Goal: Task Accomplishment & Management: Manage account settings

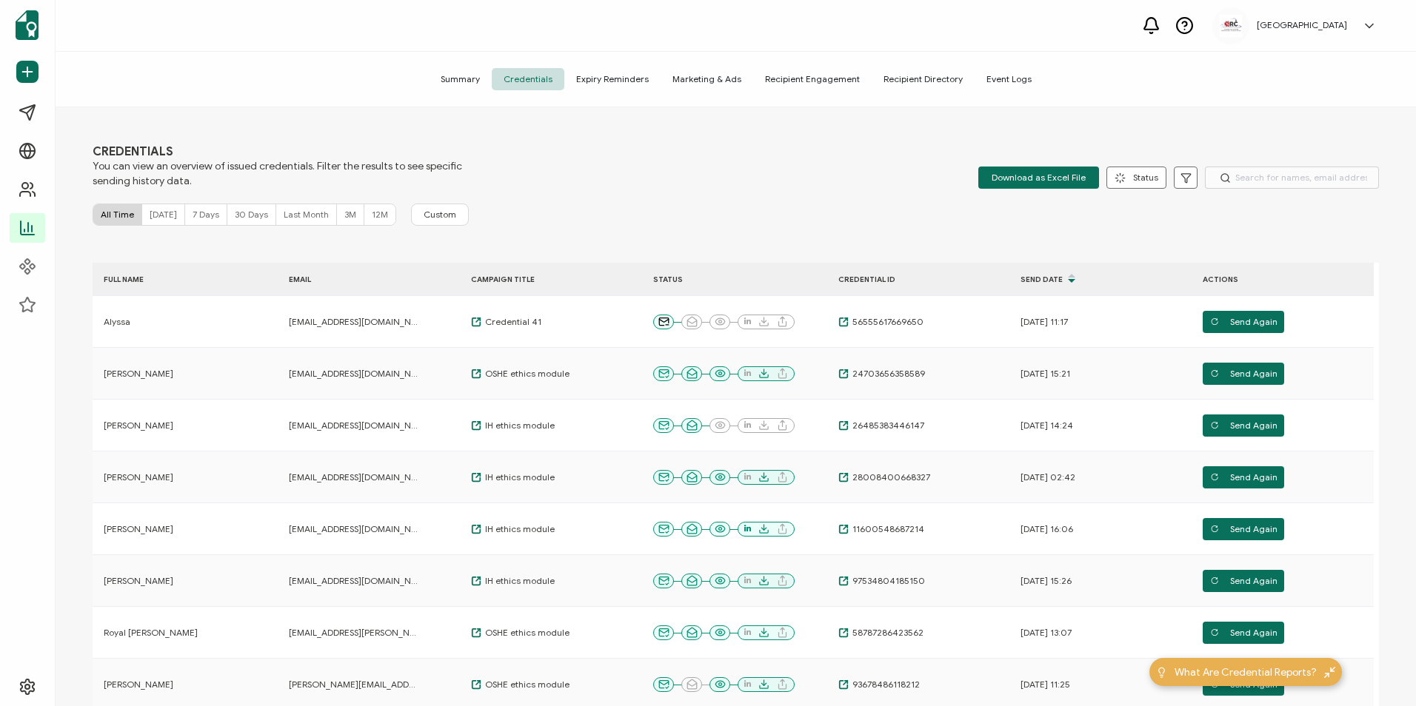
drag, startPoint x: 0, startPoint y: 0, endPoint x: 618, endPoint y: 121, distance: 629.2
click at [618, 121] on div "CREDENTIALS You can view an overview of issued credentials. Filter the results …" at bounding box center [736, 408] width 1360 height 603
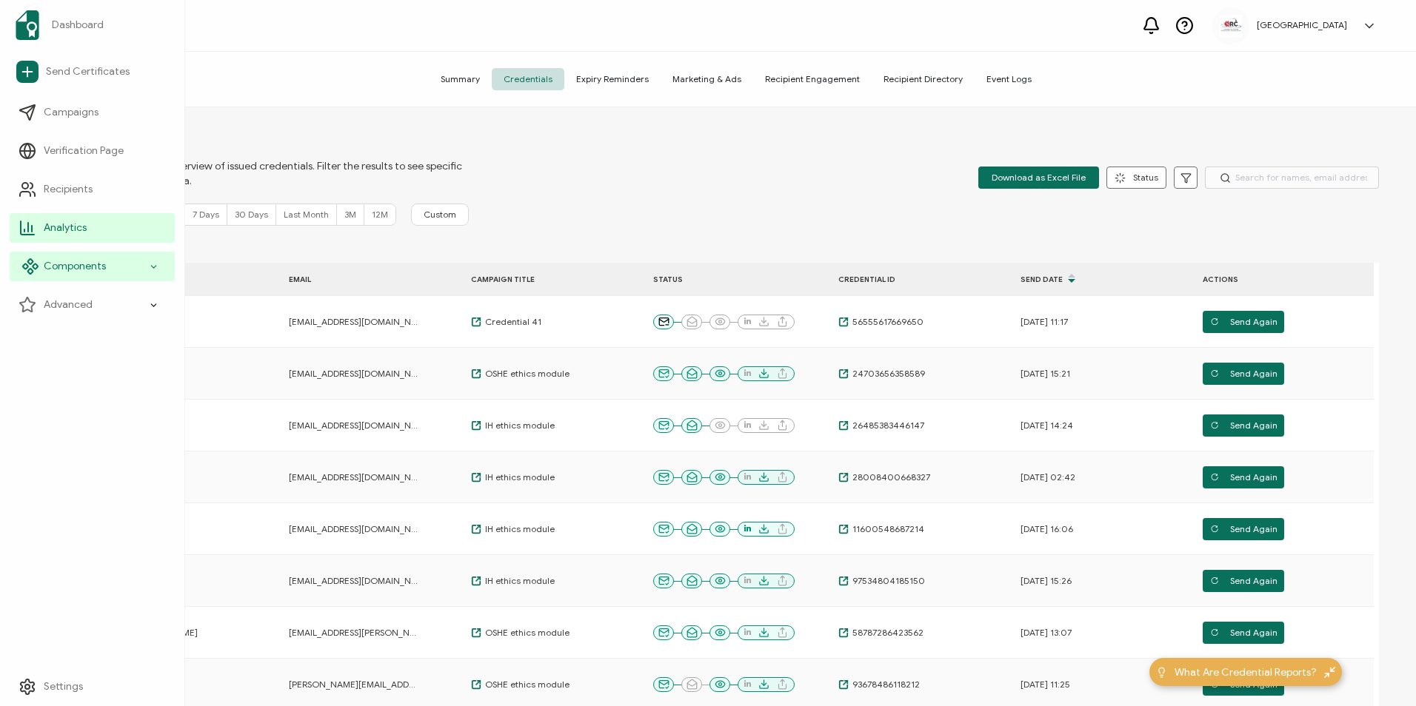
click at [61, 275] on div "Components" at bounding box center [92, 267] width 165 height 30
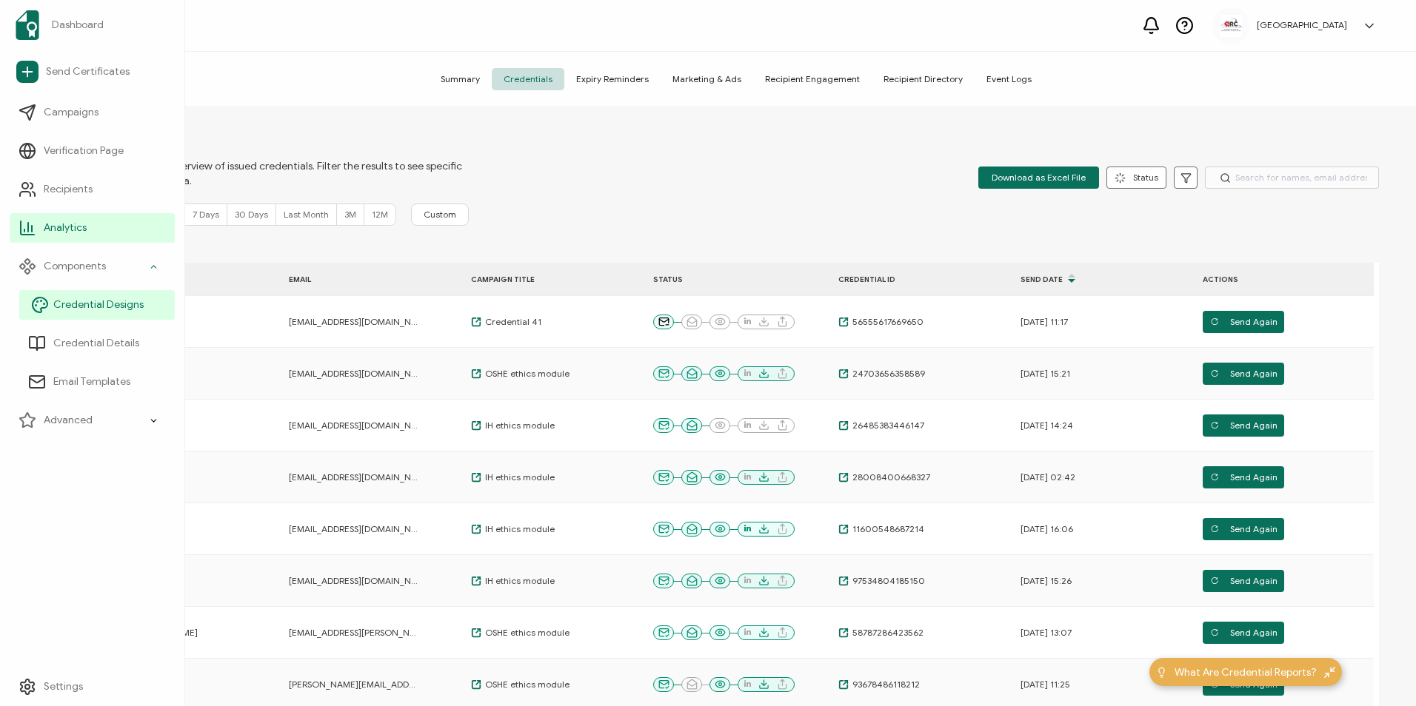
click at [69, 307] on span "Credential Designs" at bounding box center [98, 305] width 90 height 15
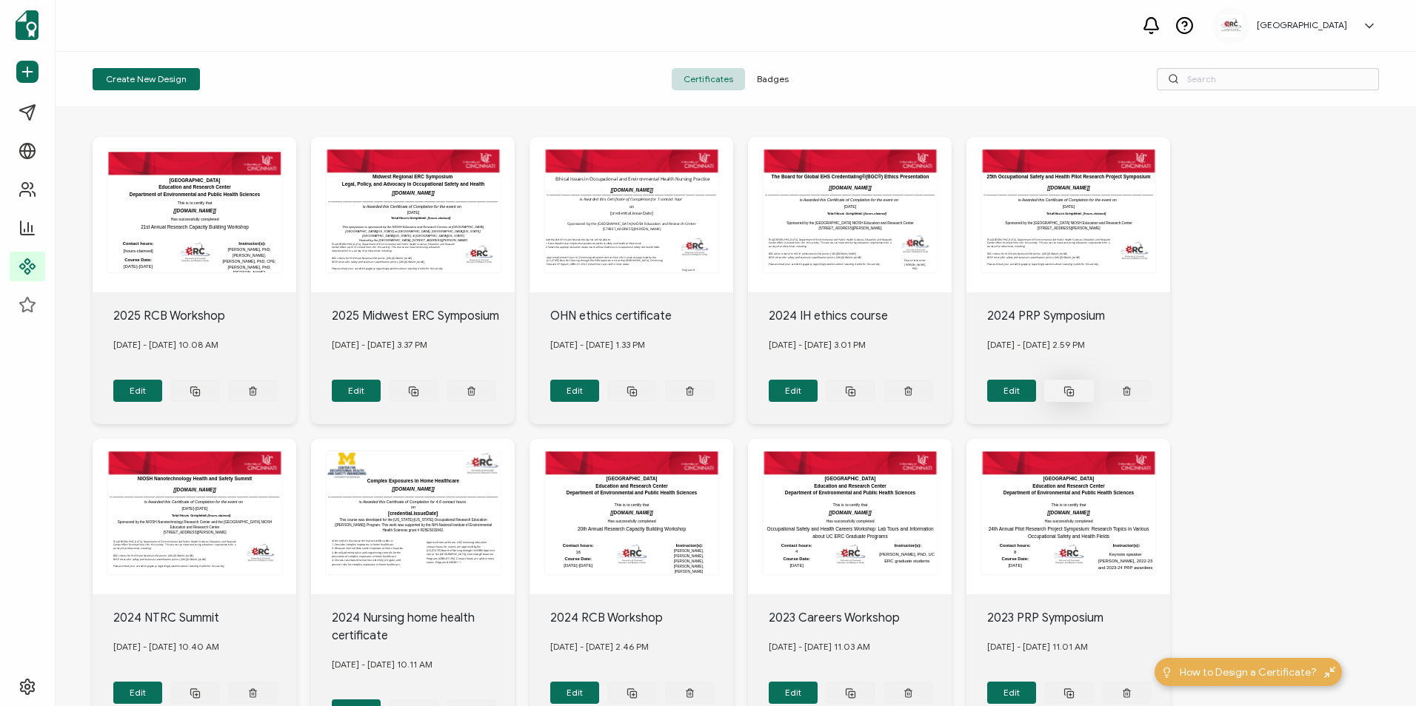
click at [1058, 387] on button at bounding box center [1069, 391] width 50 height 22
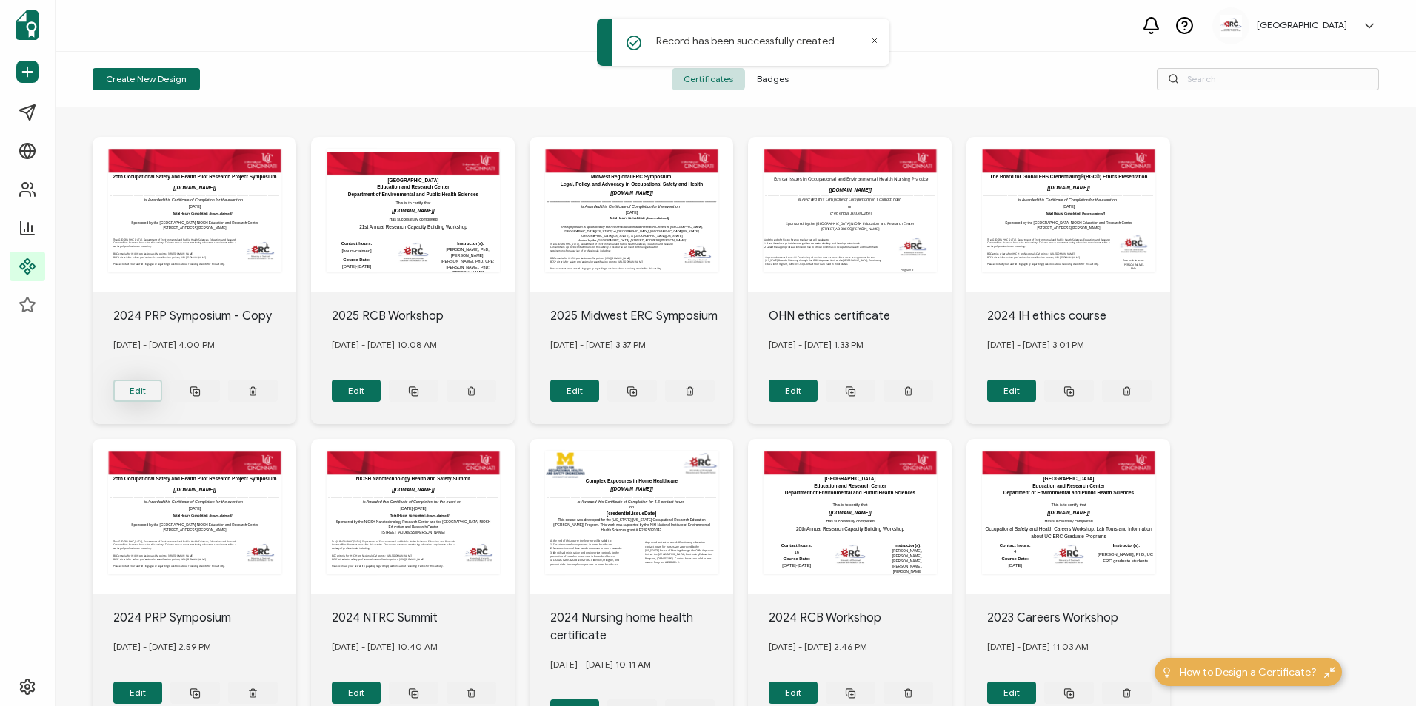
click at [157, 384] on button "Edit" at bounding box center [138, 391] width 50 height 22
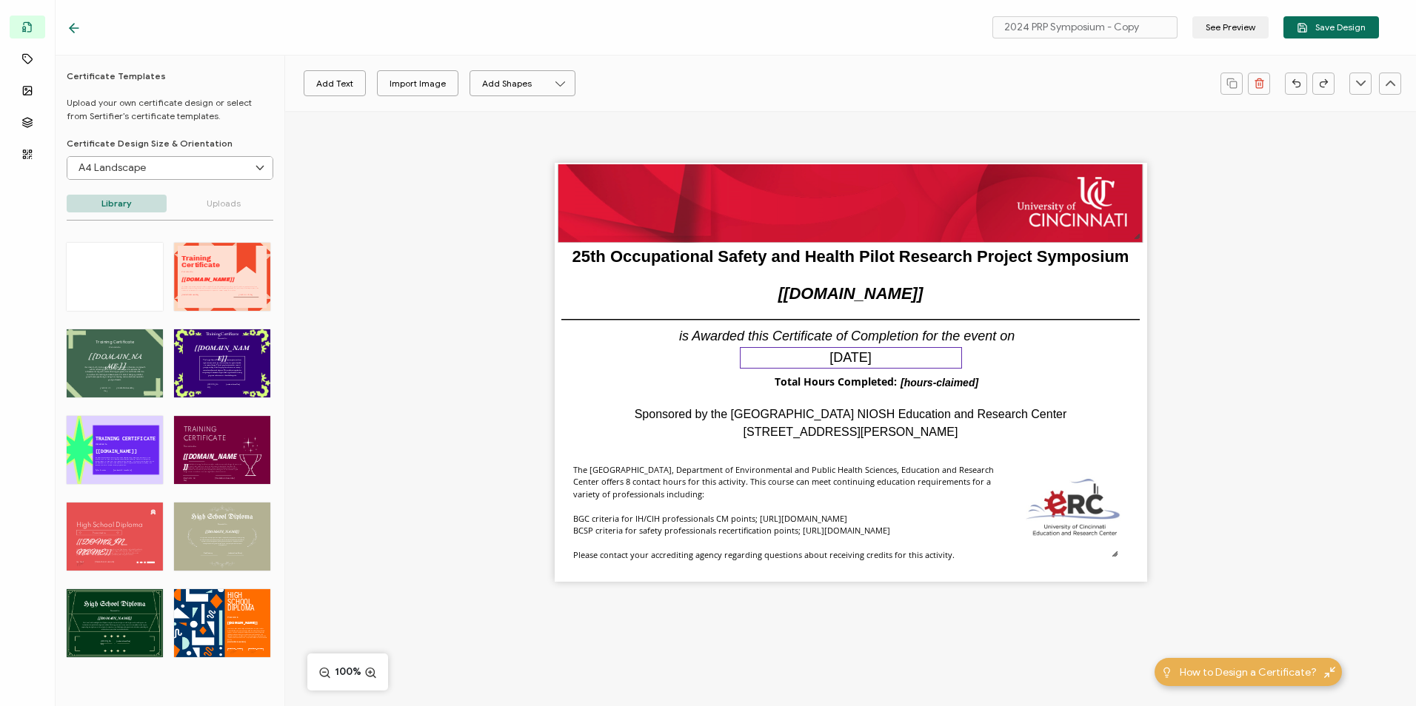
click at [829, 363] on pre "[DATE]" at bounding box center [850, 357] width 42 height 15
click at [905, 357] on div "[DATE]" at bounding box center [851, 357] width 222 height 21
click at [1105, 27] on input "2024 PRP Symposium - Copy" at bounding box center [1084, 27] width 185 height 22
click at [1065, 30] on input "2024 PRP Symposium - Copy" at bounding box center [1084, 27] width 185 height 22
drag, startPoint x: 1146, startPoint y: 26, endPoint x: 1120, endPoint y: 27, distance: 26.7
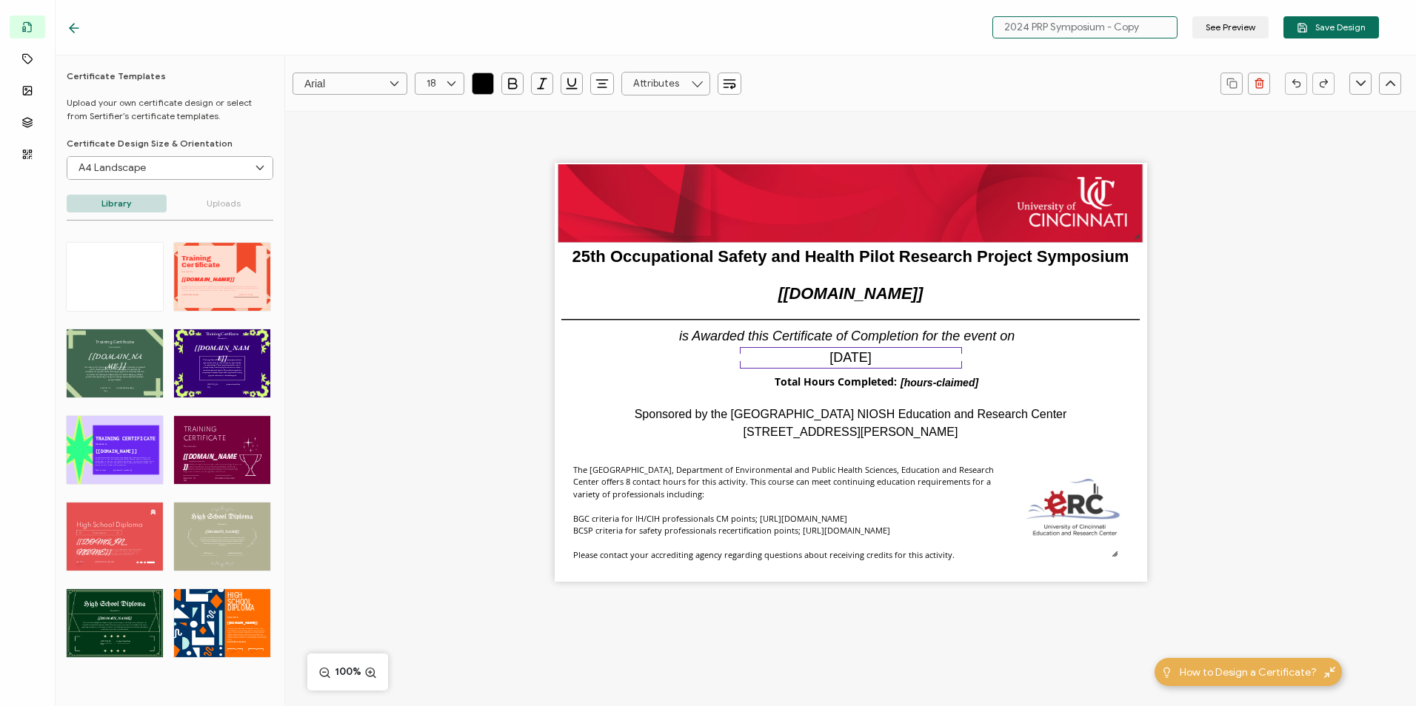
click at [1120, 27] on input "2024 PRP Symposium - Copy" at bounding box center [1084, 27] width 185 height 22
click at [1028, 22] on input "2024 PRP Symposium" at bounding box center [1084, 27] width 185 height 22
type input "2025 PRP Symposium"
click at [1056, 113] on div "25th Occupational Safety and Health Pilot Research Project Symposium The recipi…" at bounding box center [850, 398] width 1131 height 575
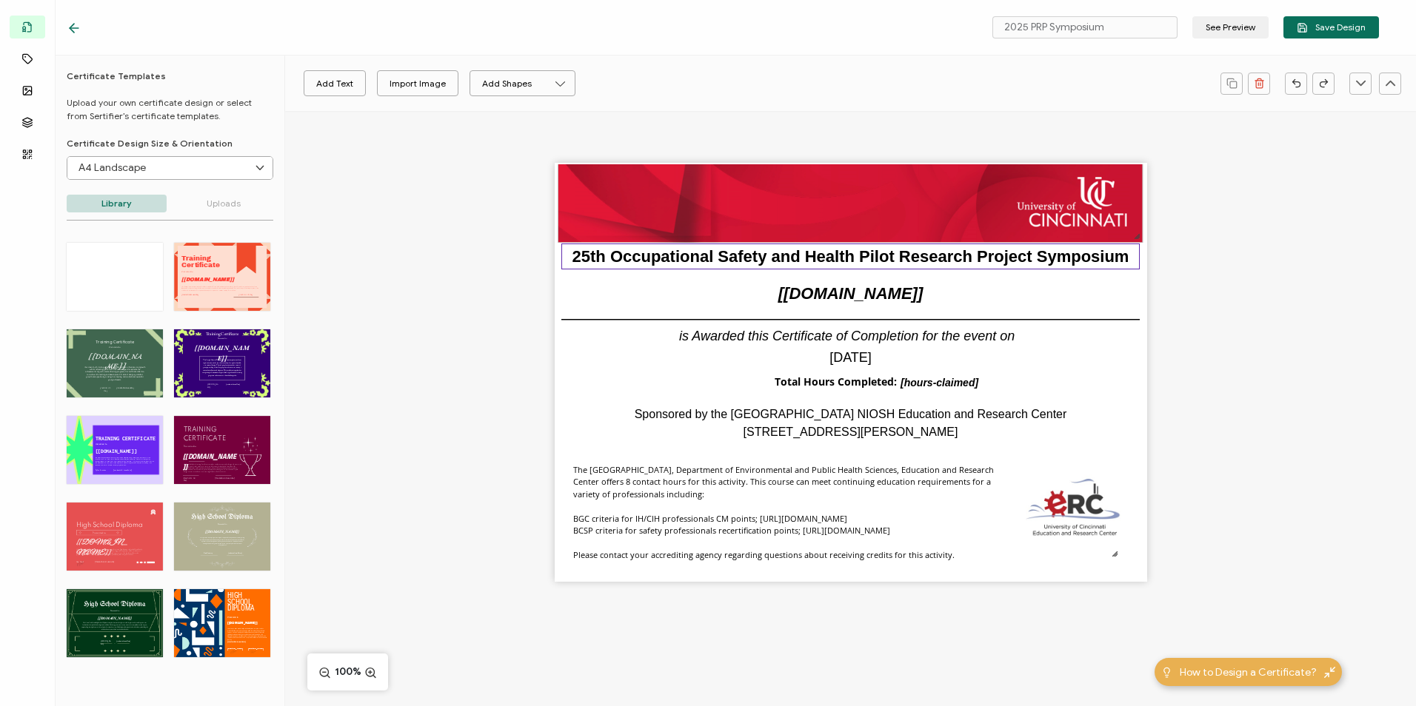
click at [837, 251] on pre "25th Occupational Safety and Health Pilot Research Project Symposium" at bounding box center [850, 256] width 557 height 19
click at [841, 351] on pre "[DATE]" at bounding box center [850, 357] width 42 height 15
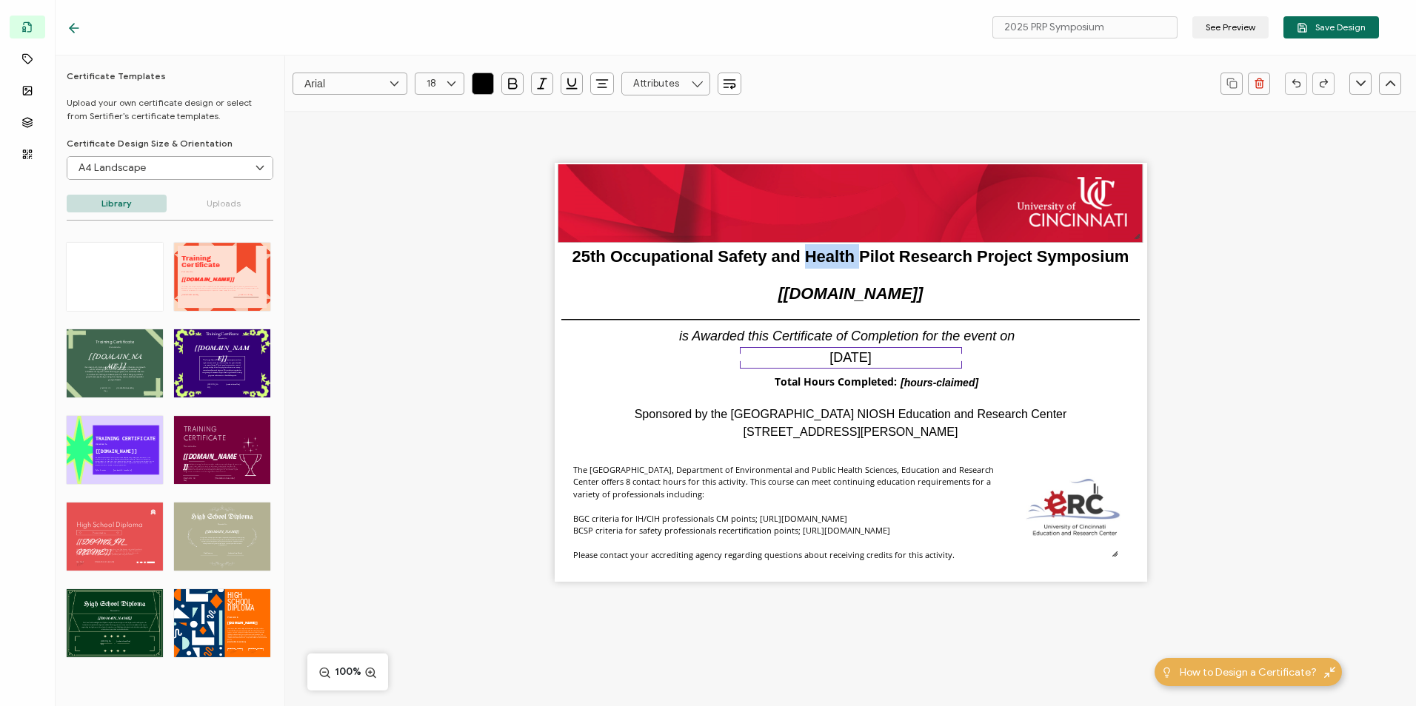
click at [841, 351] on pre "[DATE]" at bounding box center [850, 357] width 42 height 15
click at [871, 358] on pre "[DATE]" at bounding box center [850, 357] width 42 height 15
type input "18"
click at [605, 255] on pre "25th Occupational Safety and Health Pilot Research Project Symposium" at bounding box center [851, 256] width 548 height 19
click at [582, 256] on pre "25th Occupational Safety and Health Pilot Research Project Symposium" at bounding box center [851, 256] width 548 height 19
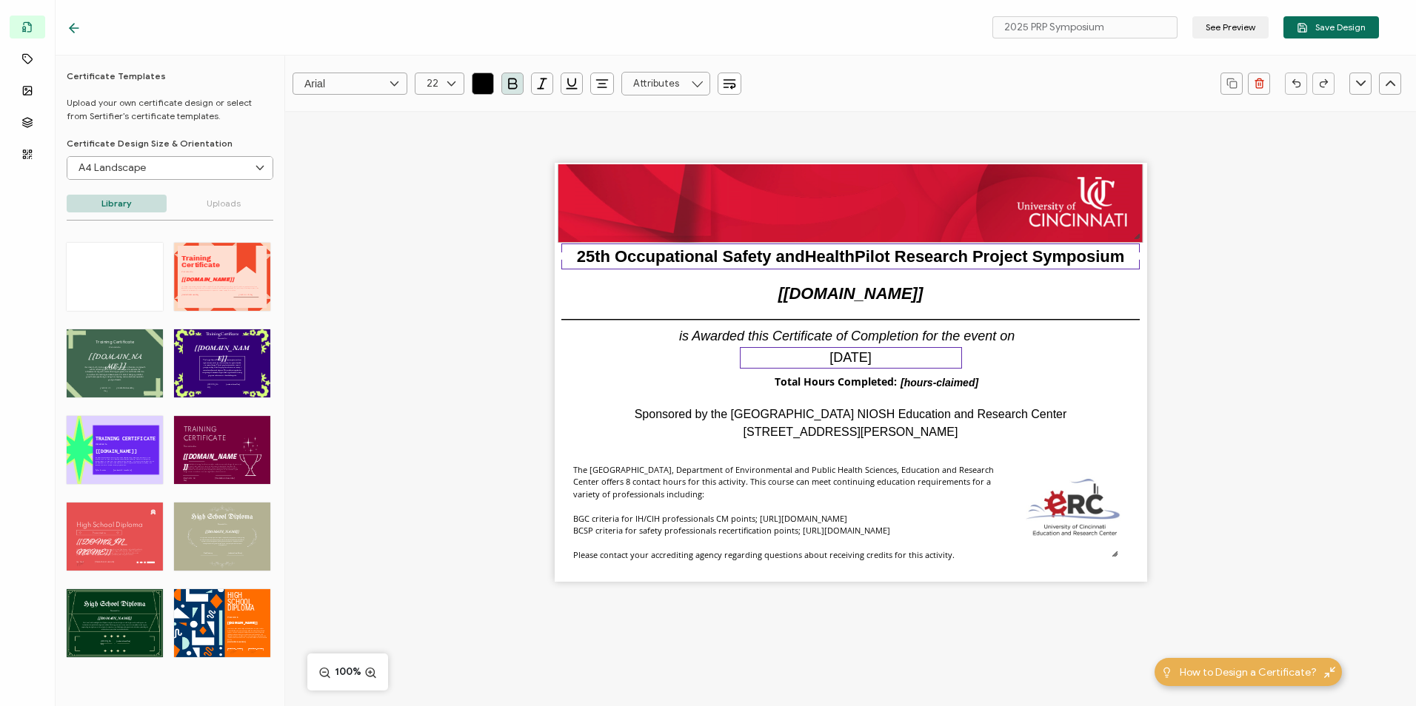
click at [586, 256] on pre "25th Occupational Safety and Health Pilot Research Project Symposium" at bounding box center [851, 256] width 548 height 19
click at [852, 352] on pre "[DATE]" at bounding box center [850, 357] width 42 height 15
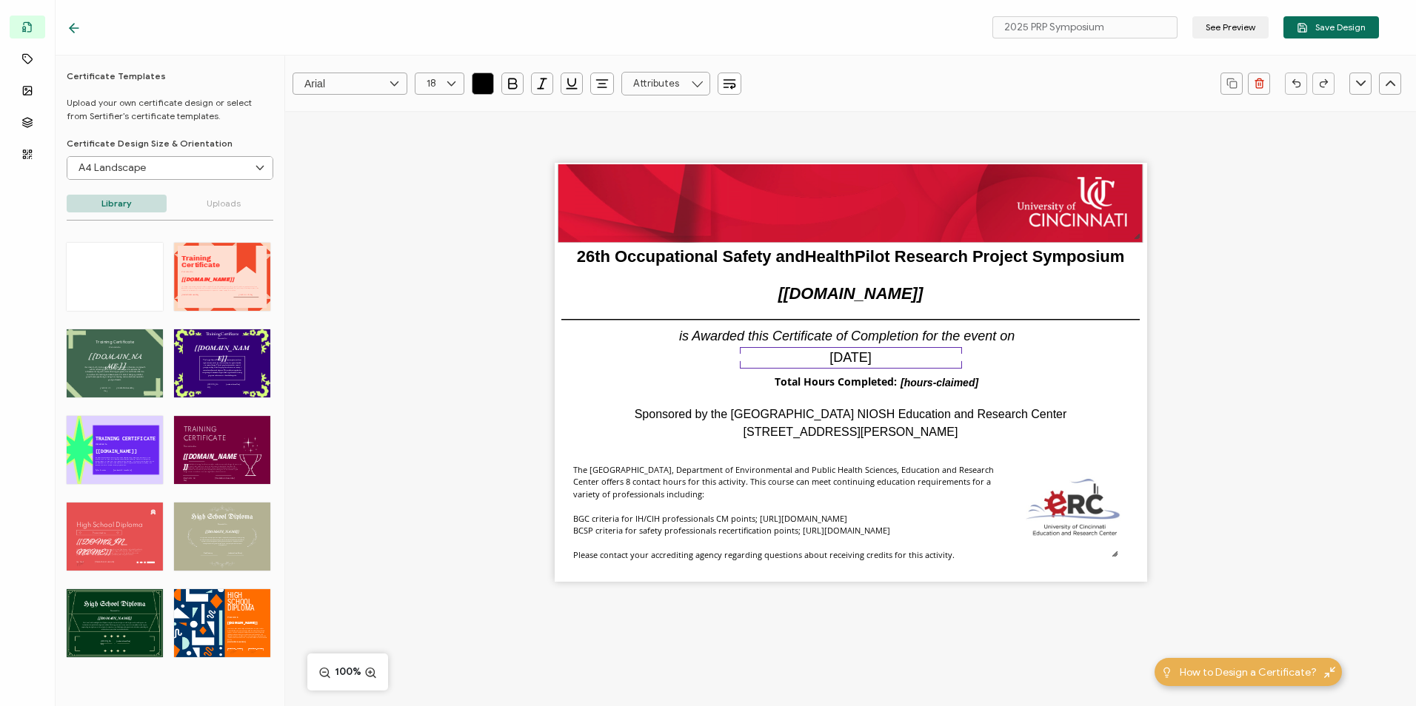
click at [863, 352] on pre "[DATE]" at bounding box center [850, 357] width 42 height 15
click at [1165, 373] on div "26th Occupational Safety and Health Pilot Research Project Symposium The recipi…" at bounding box center [850, 398] width 1131 height 575
click at [1415, 325] on html "2025 PRP Symposium See Preview Save Design Templates Attributes Images Layers Q…" at bounding box center [708, 353] width 1416 height 706
click at [1349, 31] on span "Save Design" at bounding box center [1331, 27] width 69 height 11
click at [76, 24] on icon at bounding box center [74, 28] width 15 height 15
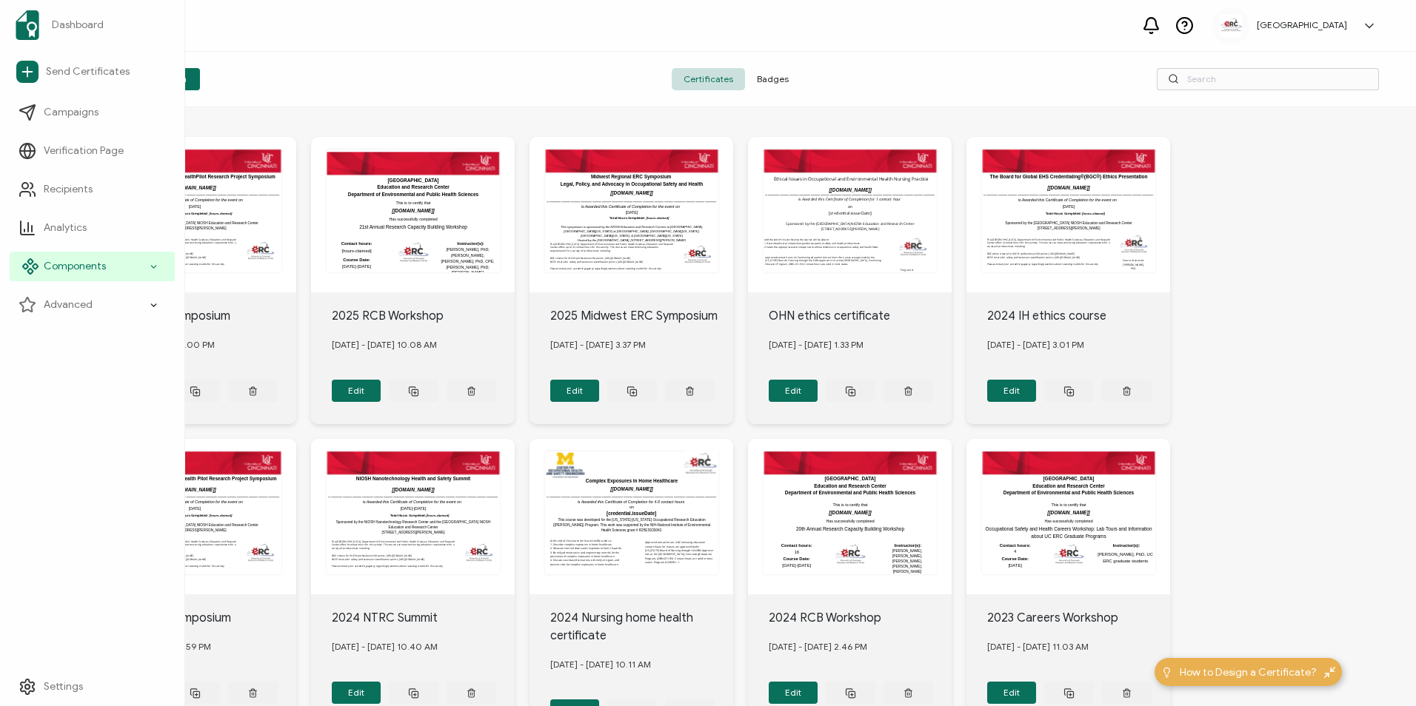
click at [88, 273] on div "Components" at bounding box center [92, 267] width 165 height 30
click at [104, 267] on span "Components" at bounding box center [75, 266] width 62 height 15
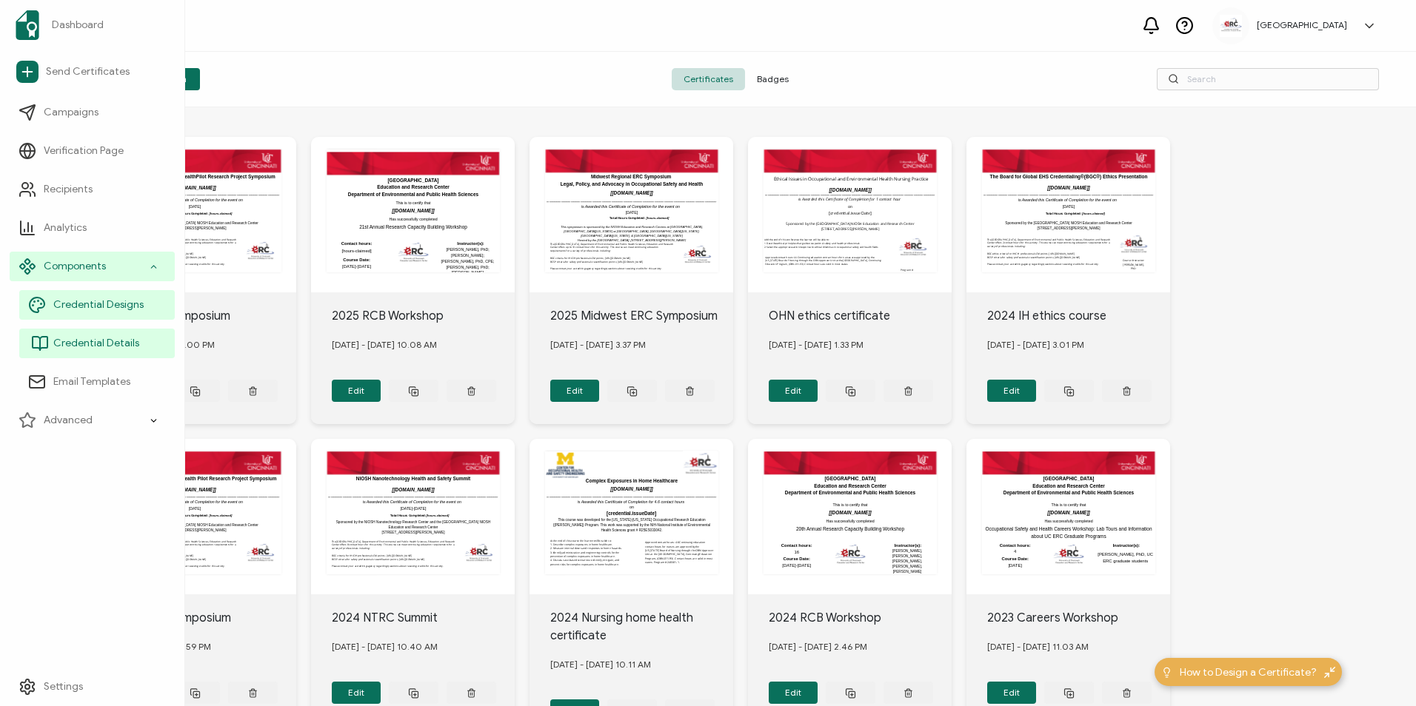
click at [95, 347] on span "Credential Details" at bounding box center [96, 343] width 86 height 15
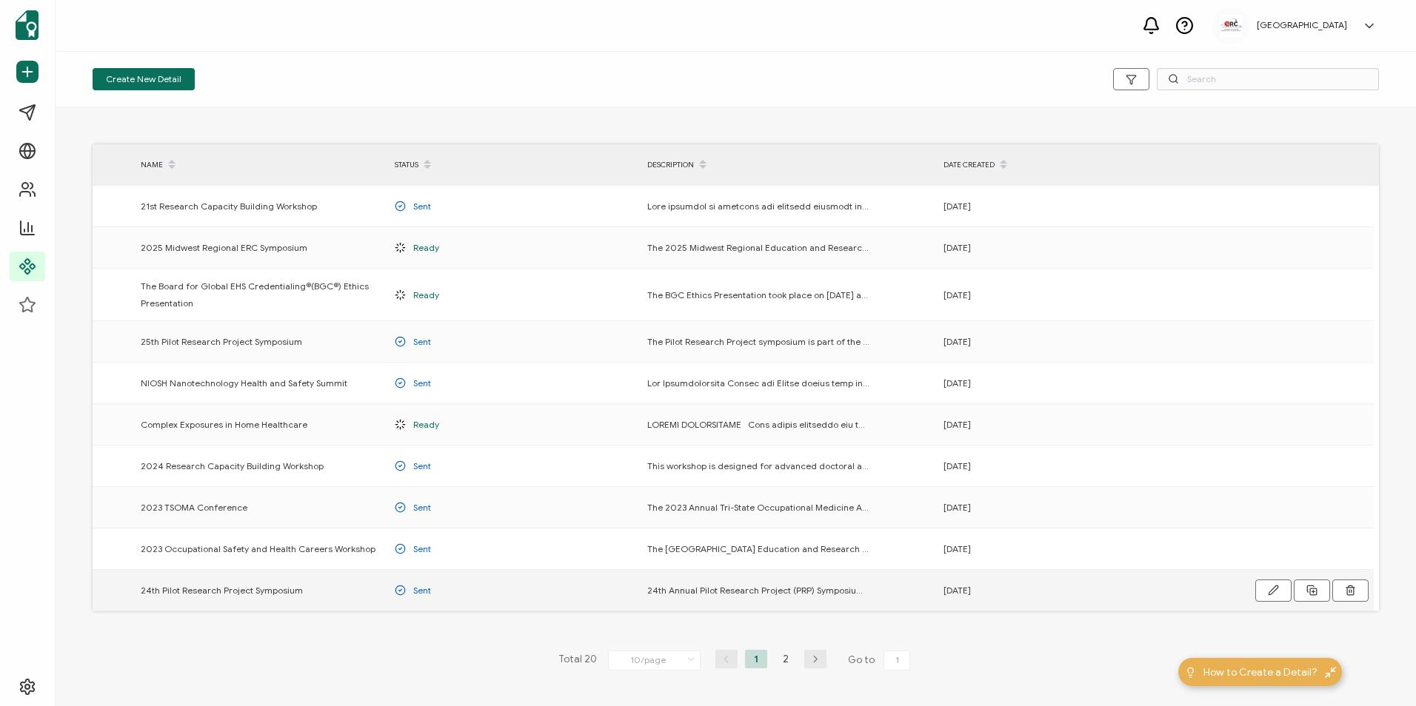
scroll to position [47, 0]
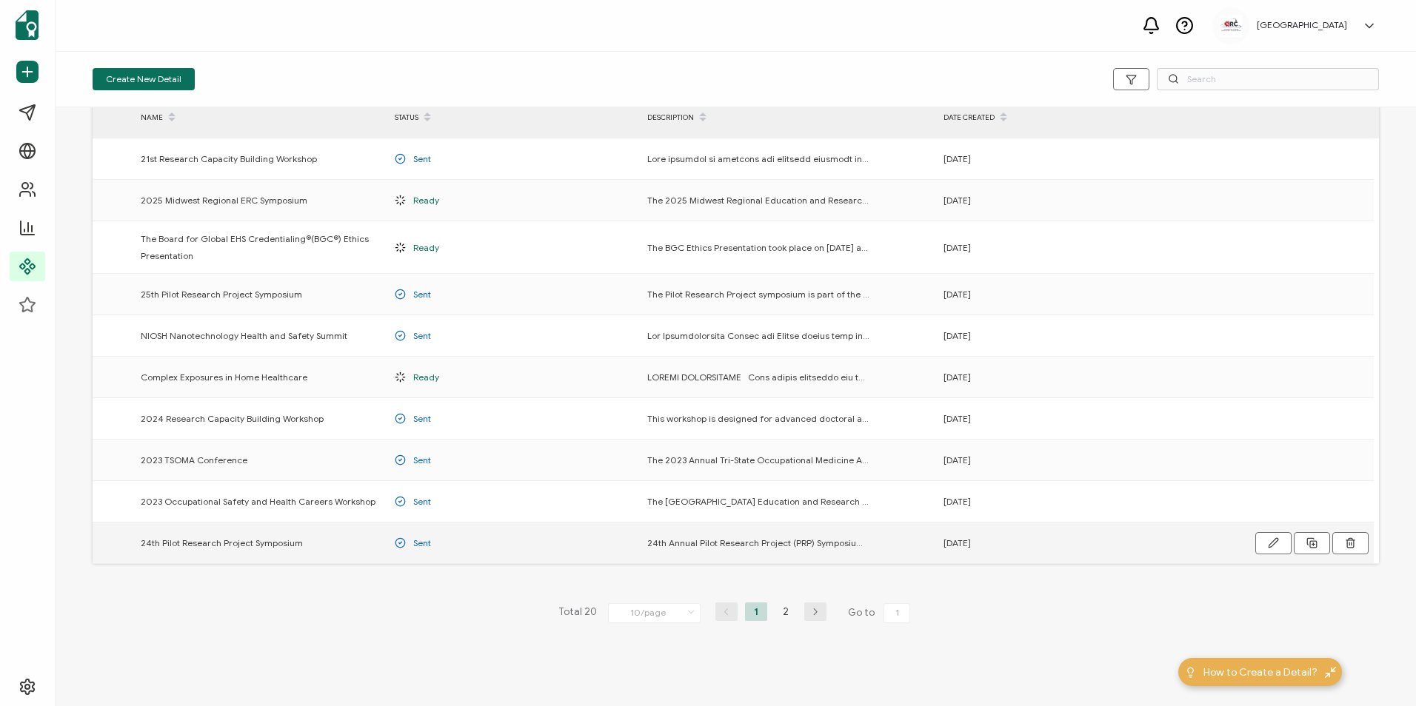
click at [258, 543] on span "24th Pilot Research Project Symposium" at bounding box center [222, 543] width 162 height 17
click at [159, 552] on td "24th Pilot Research Project Symposium" at bounding box center [260, 543] width 254 height 41
click at [1262, 544] on button "button" at bounding box center [1273, 543] width 36 height 22
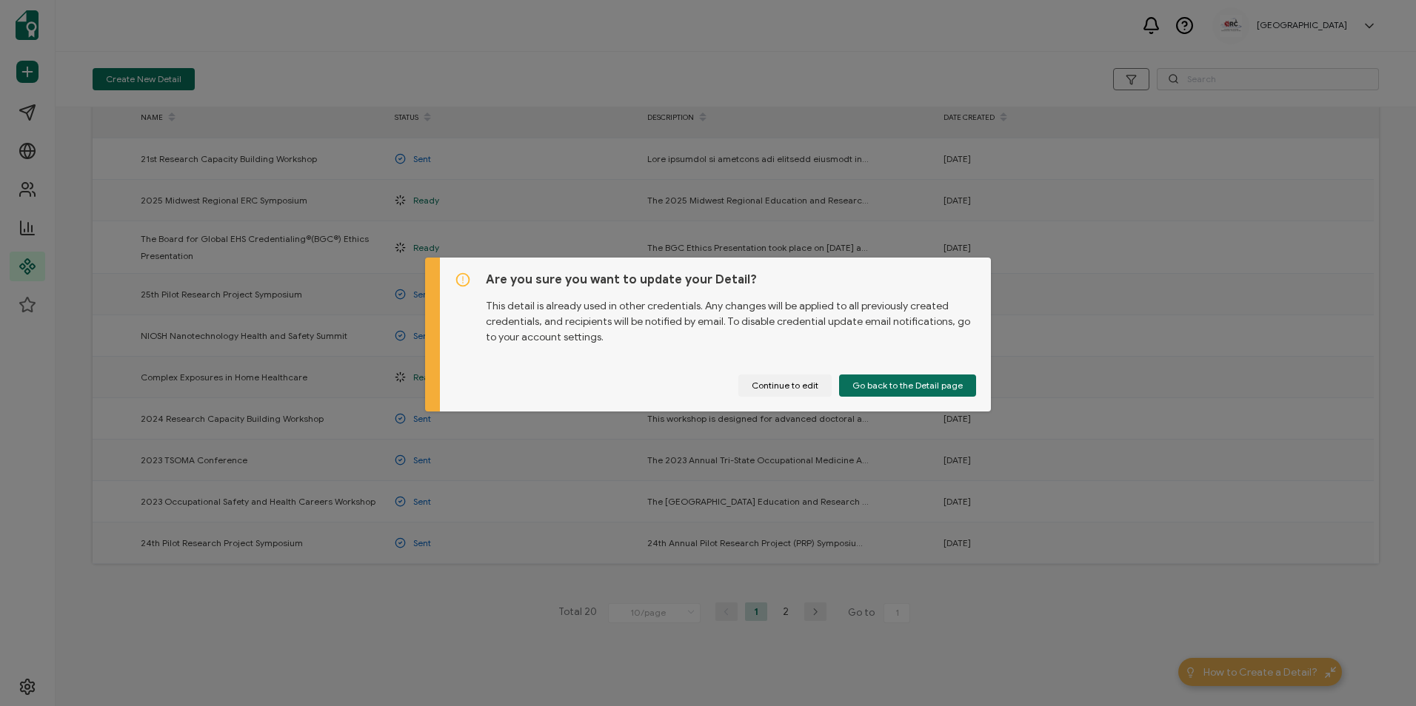
click at [647, 422] on div "Are you sure you want to update your Detail? This detail is already used in oth…" at bounding box center [708, 353] width 1416 height 706
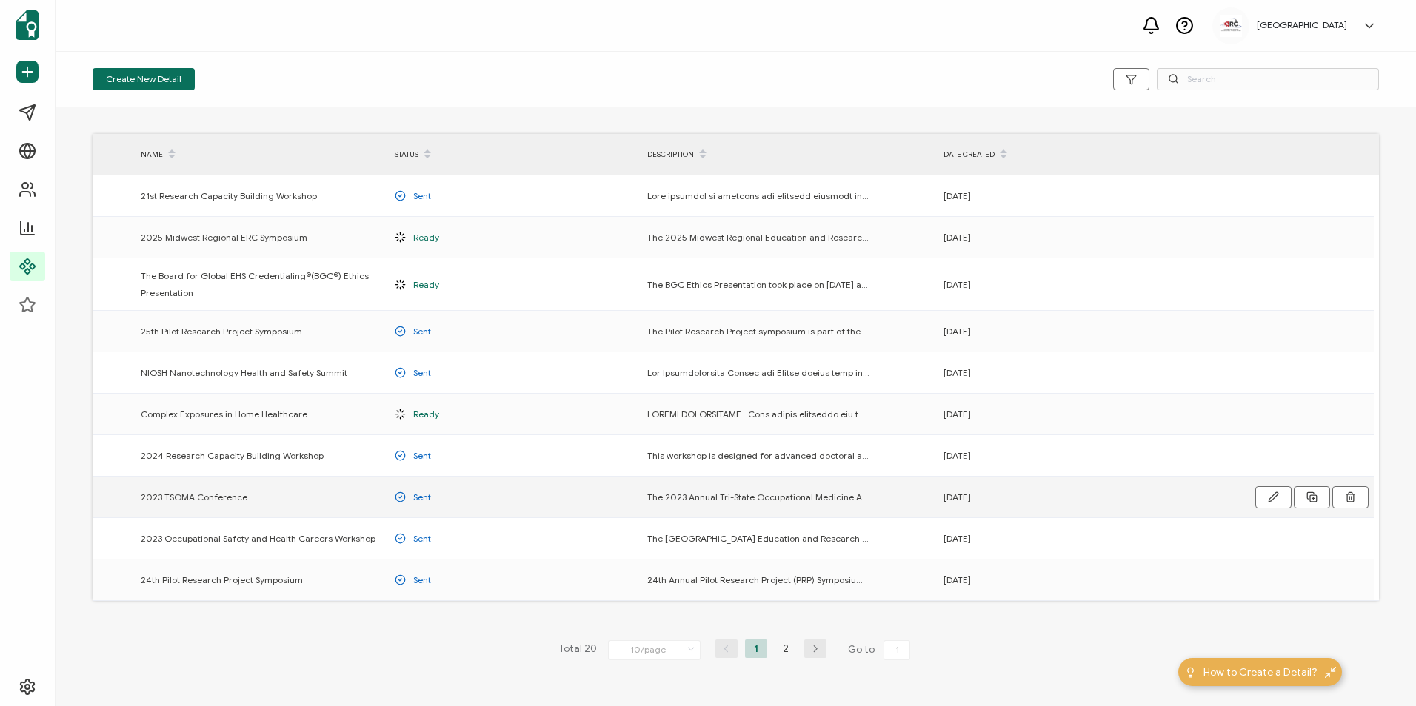
scroll to position [0, 0]
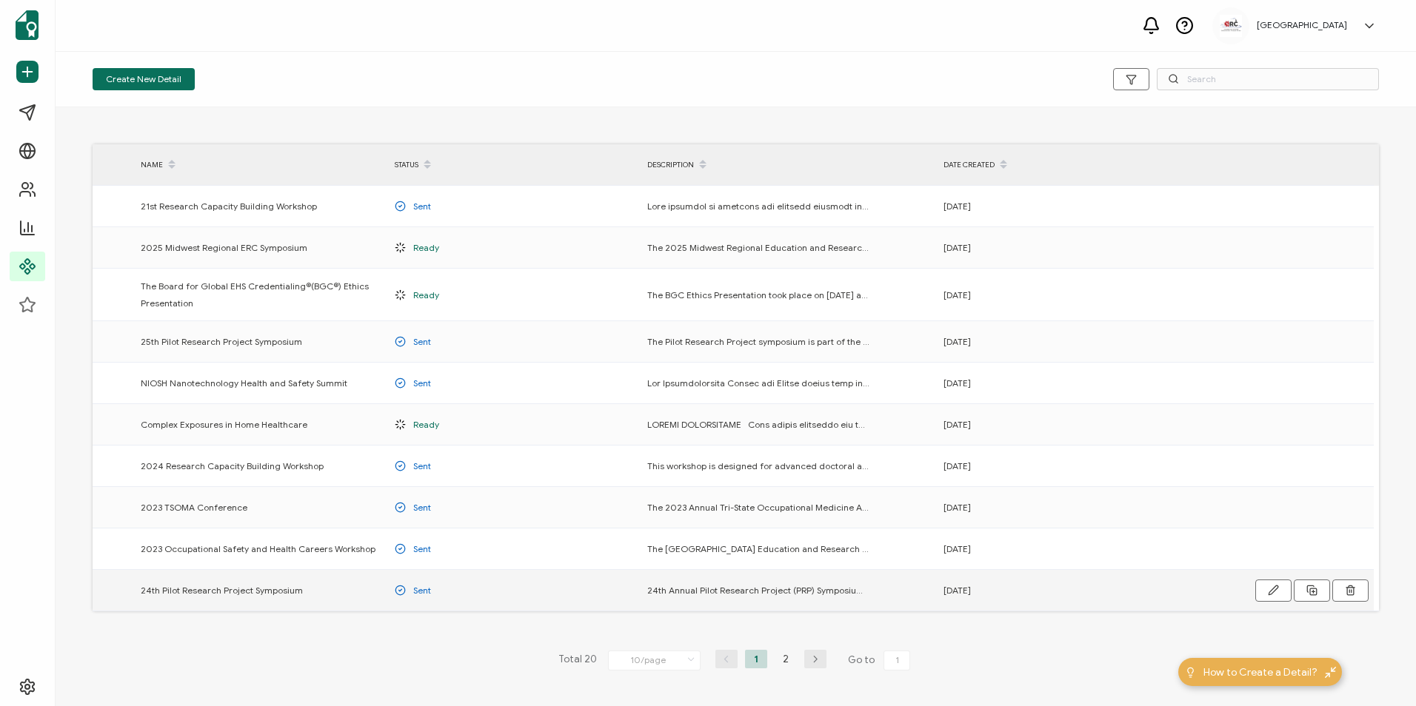
drag, startPoint x: 310, startPoint y: 595, endPoint x: 125, endPoint y: 594, distance: 184.4
click at [125, 594] on tr "24th Pilot Research Project Symposium Sent 24th Annual Pilot Research Project (…" at bounding box center [733, 590] width 1281 height 41
drag, startPoint x: 125, startPoint y: 594, endPoint x: 221, endPoint y: 619, distance: 99.5
click at [221, 619] on div "NAME STATUS DESCRIPTION DATE CREATED 21st Research Capacity Building Workshop S…" at bounding box center [736, 406] width 1360 height 599
click at [1314, 338] on icon at bounding box center [1311, 341] width 11 height 11
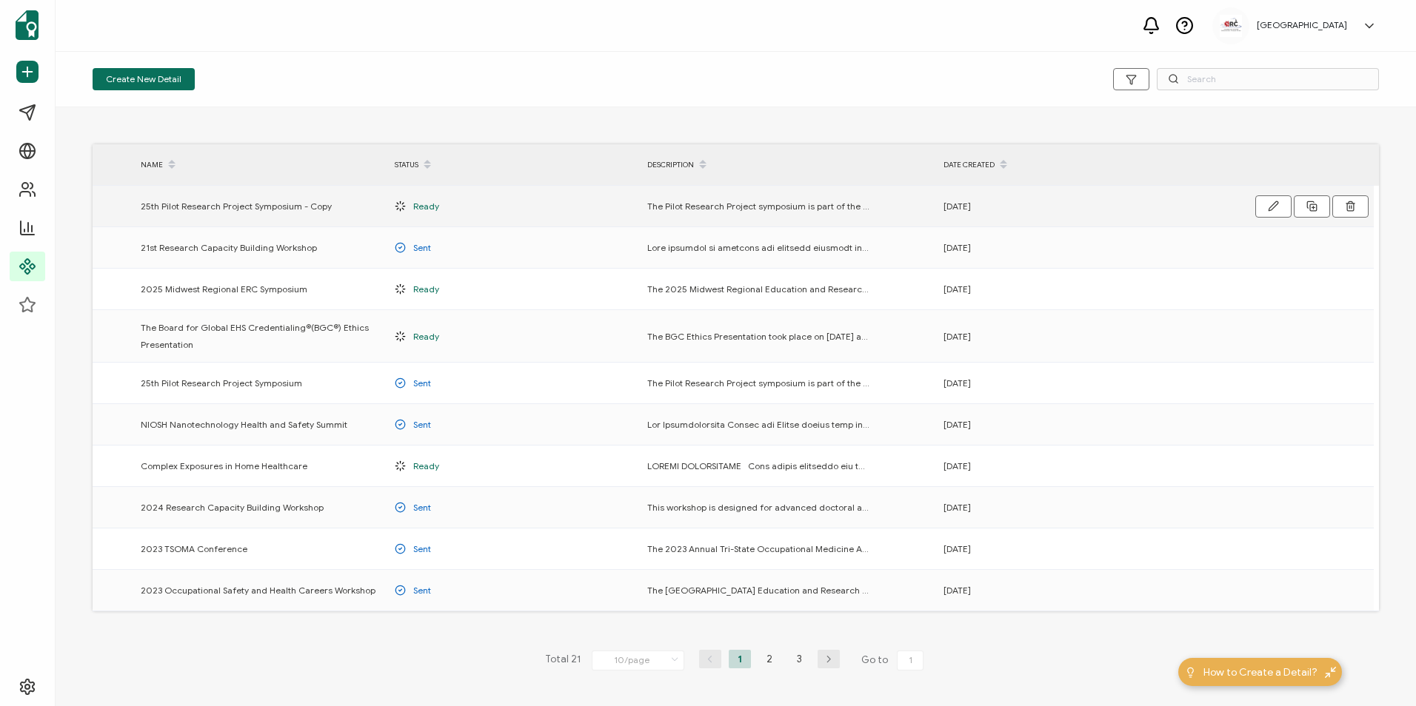
click at [433, 210] on span "Ready" at bounding box center [426, 206] width 26 height 17
click at [1261, 207] on button "button" at bounding box center [1273, 206] width 36 height 22
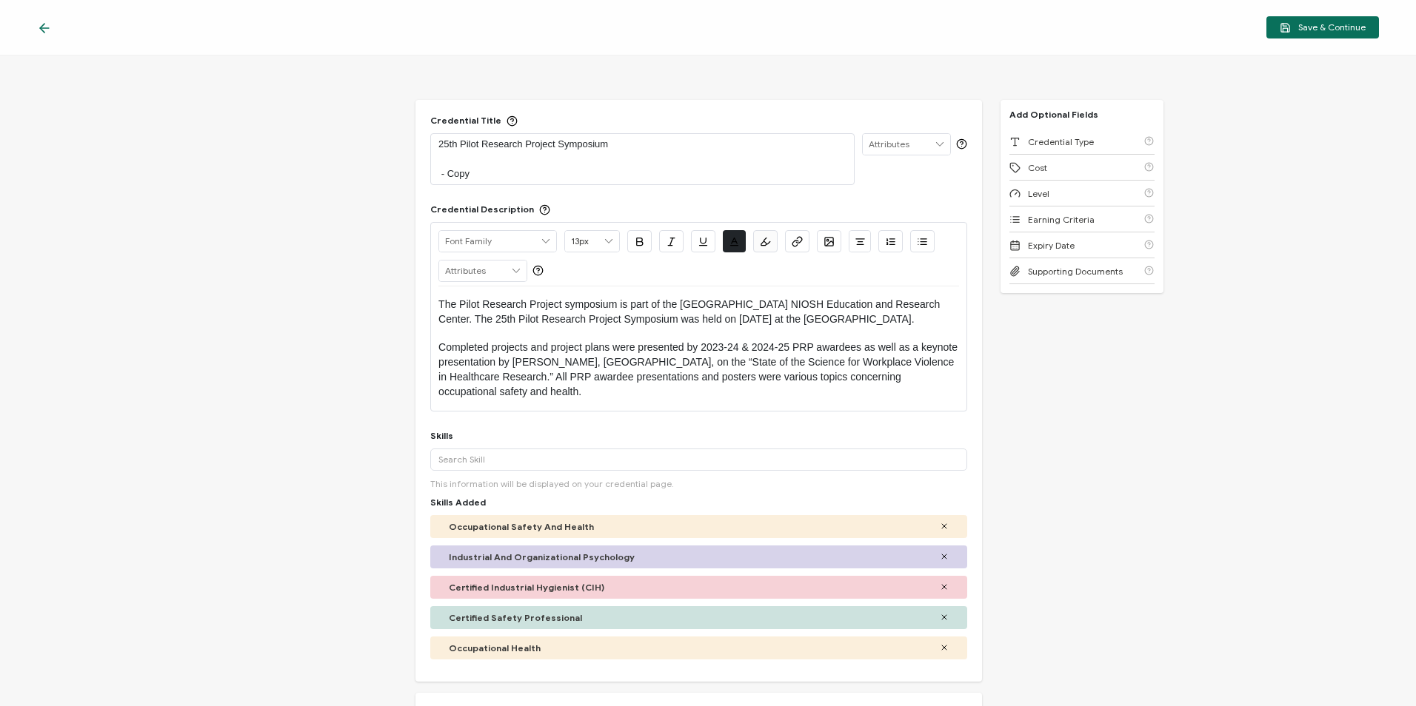
click at [451, 144] on p "25th Pilot Research Project Symposium - Copy" at bounding box center [642, 159] width 408 height 44
drag, startPoint x: 509, startPoint y: 179, endPoint x: 429, endPoint y: 158, distance: 83.5
click at [430, 158] on div "26th Pilot Research Project Symposium - Copy" at bounding box center [642, 159] width 424 height 52
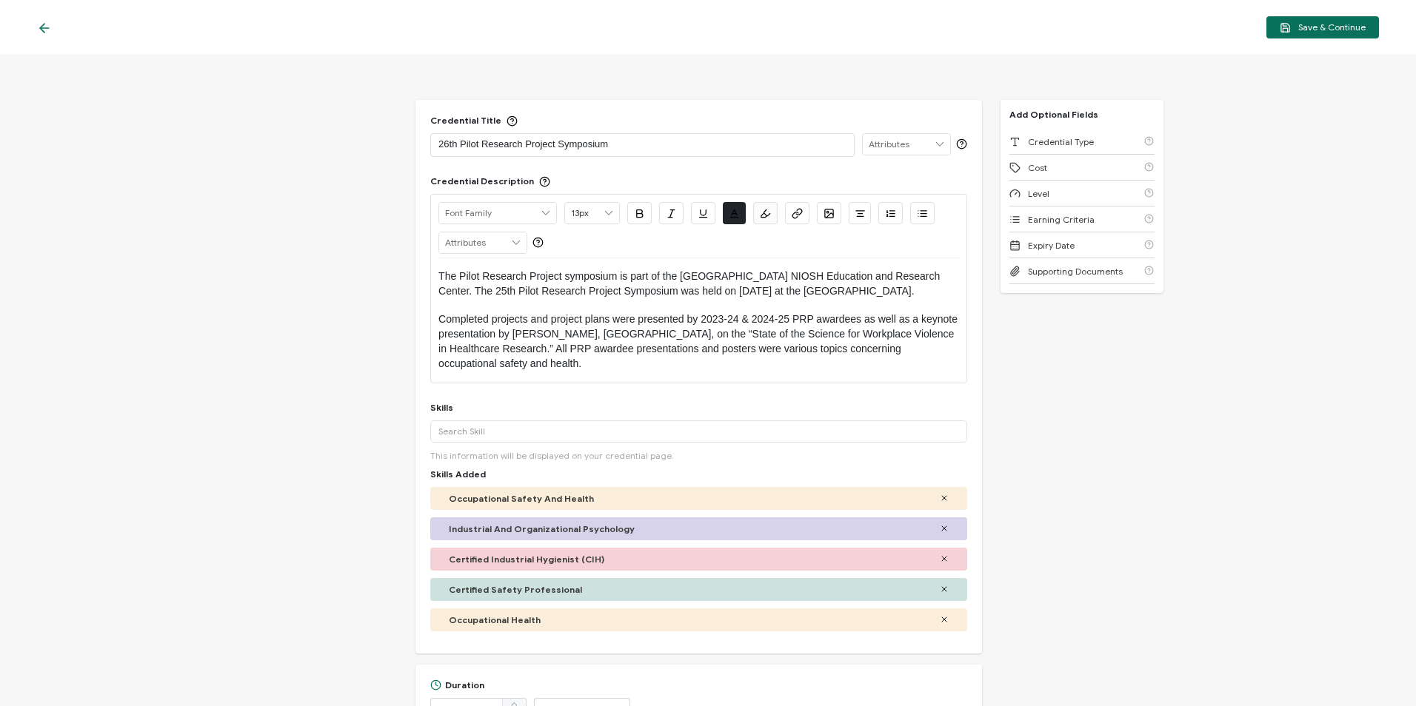
click at [504, 290] on span "The Pilot Research Project symposium is part of the [GEOGRAPHIC_DATA] NIOSH Edu…" at bounding box center [690, 283] width 504 height 27
type input "14px"
click at [746, 299] on p "The Pilot Research Project symposium is part of the [GEOGRAPHIC_DATA] NIOSH Edu…" at bounding box center [698, 285] width 521 height 30
click at [785, 290] on span "The Pilot Research Project symposium is part of the [GEOGRAPHIC_DATA] NIOSH Edu…" at bounding box center [690, 283] width 504 height 27
click at [787, 294] on span "The Pilot Research Project symposium is part of the [GEOGRAPHIC_DATA] NIOSH Edu…" at bounding box center [690, 283] width 504 height 27
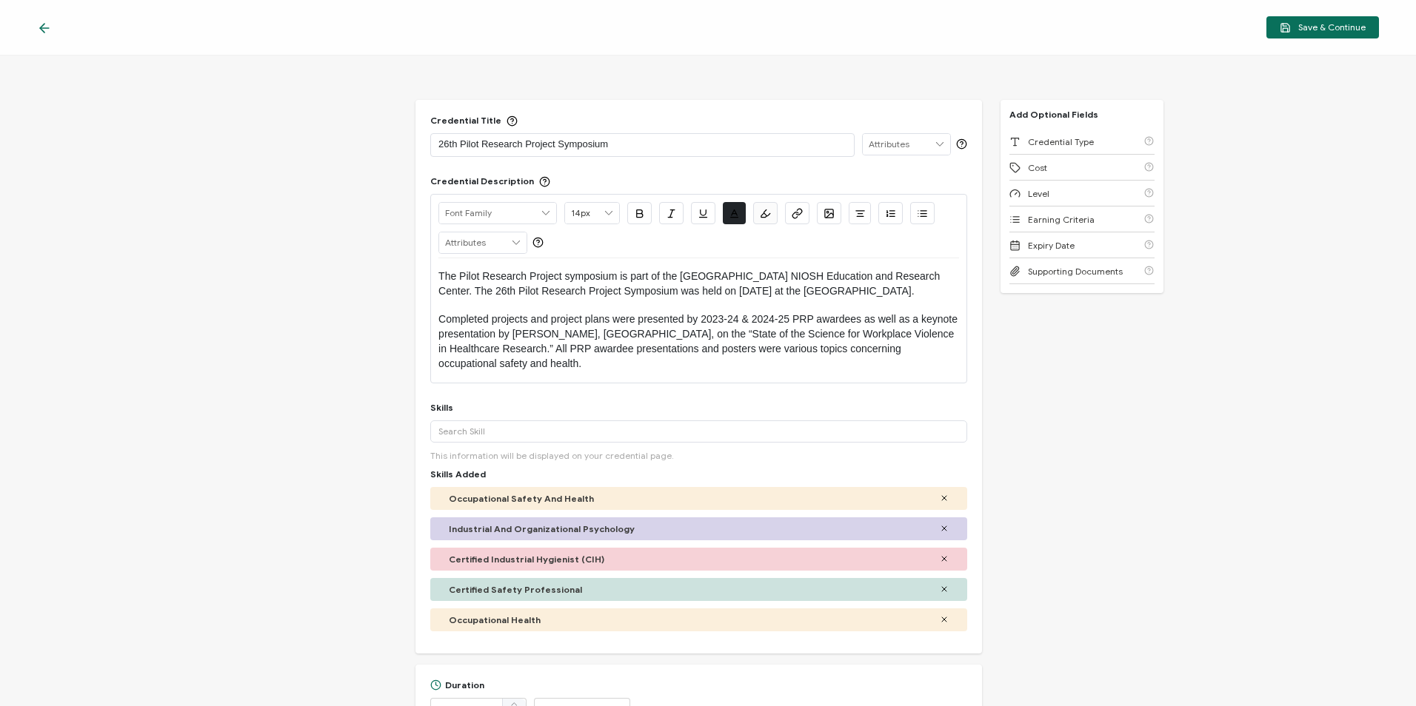
click at [719, 332] on span "Completed projects and project plans were presented by 2023-24 & 2024-25 PRP aw…" at bounding box center [699, 341] width 522 height 56
click at [720, 333] on span "Completed projects and project plans were presented by 2023-24 & 2024-25 PRP aw…" at bounding box center [699, 341] width 522 height 56
click at [735, 330] on span "Completed projects and project plans were presented by 2024-24 & 2024-25 PRP aw…" at bounding box center [699, 341] width 522 height 56
click at [772, 333] on span "Completed projects and project plans were presented by 2024-25 & 2024-25 PRP aw…" at bounding box center [699, 341] width 522 height 56
click at [786, 333] on span "Completed projects and project plans were presented by 2024-25 & 2025-25 PRP aw…" at bounding box center [699, 341] width 522 height 56
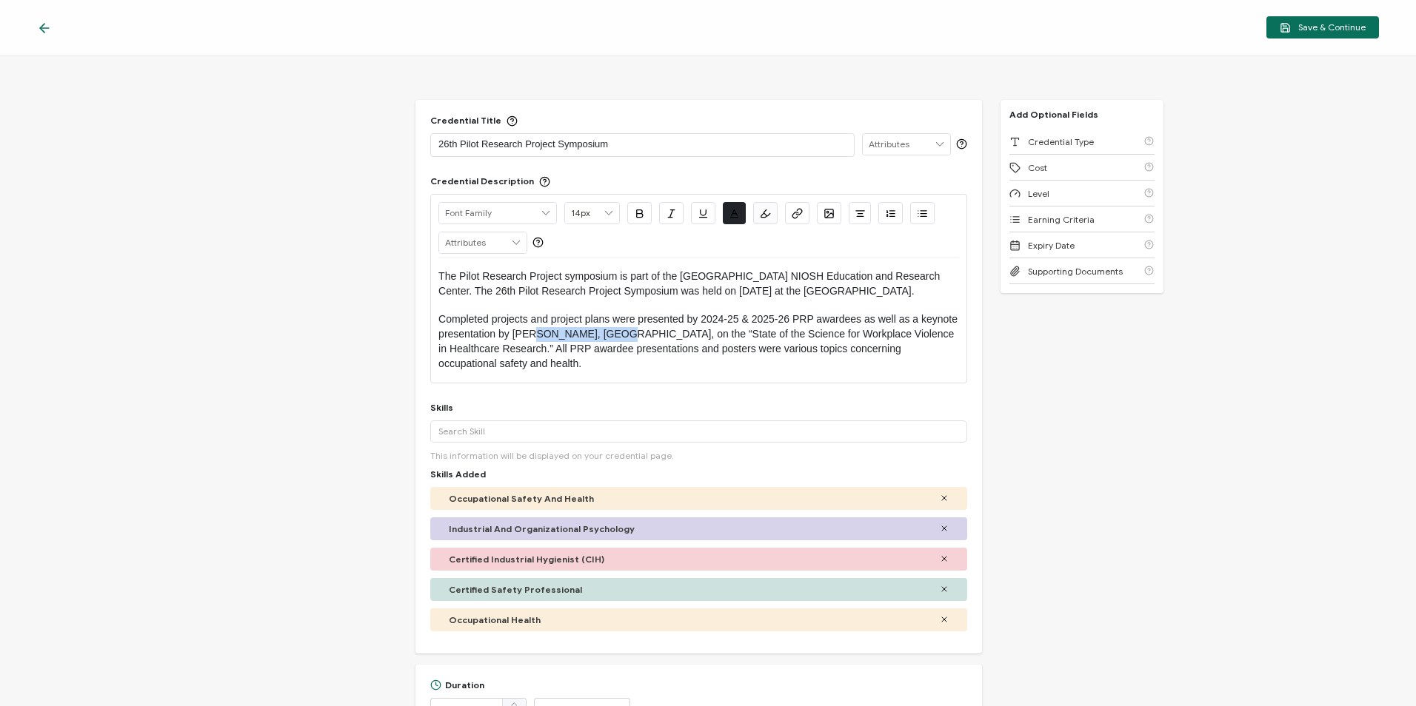
drag, startPoint x: 641, startPoint y: 352, endPoint x: 569, endPoint y: 347, distance: 72.0
click at [569, 347] on span "Completed projects and project plans were presented by 2024-25 & 2025-26 PRP aw…" at bounding box center [699, 341] width 522 height 56
click at [863, 372] on p "Completed projects and project plans were presented by 2024-25 & 2025-26 PRP aw…" at bounding box center [698, 341] width 521 height 59
click at [739, 349] on span "Completed projects and project plans were presented by 2024-25 & 2025-26 PRP aw…" at bounding box center [699, 341] width 522 height 56
drag, startPoint x: 588, startPoint y: 365, endPoint x: 797, endPoint y: 348, distance: 209.5
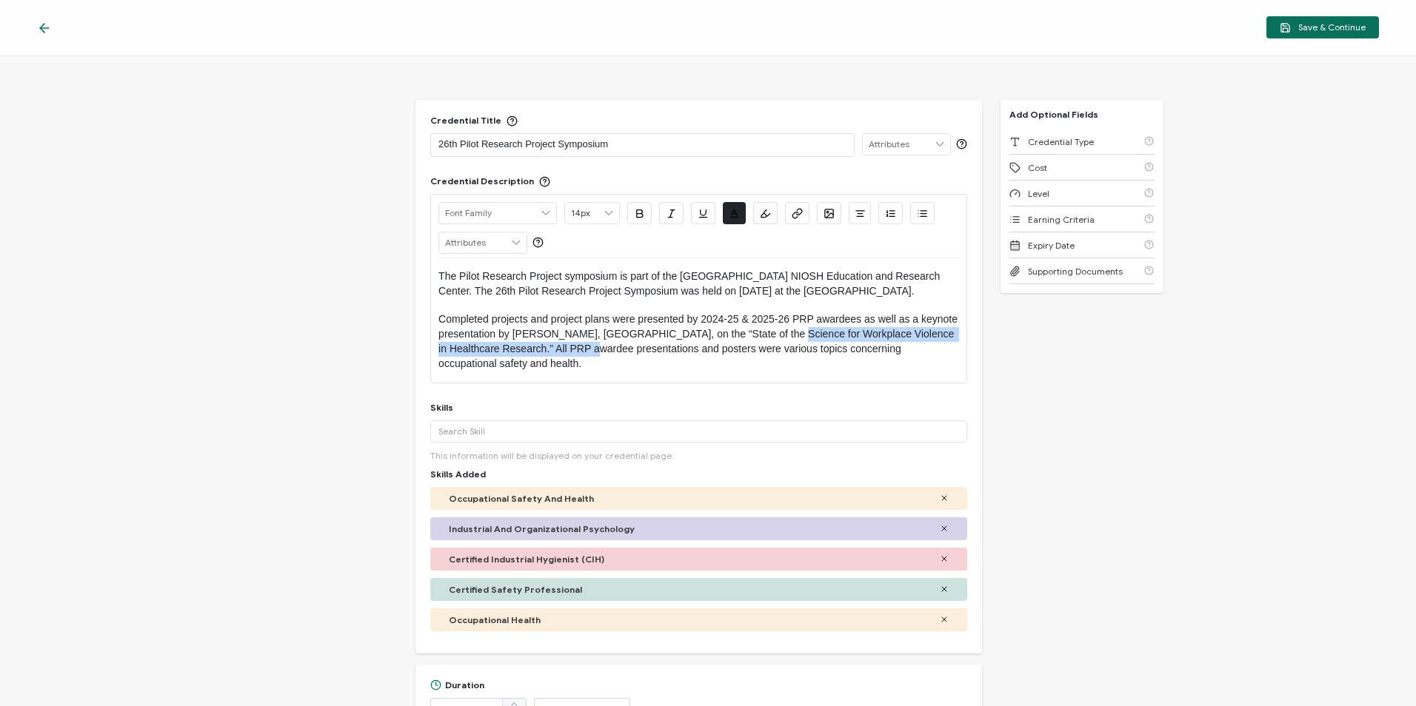
click at [797, 347] on span "Completed projects and project plans were presented by 2024-25 & 2025-26 PRP aw…" at bounding box center [699, 341] width 522 height 56
click at [880, 372] on p "Completed projects and project plans were presented by 2024-25 & 2025-26 PRP aw…" at bounding box center [698, 341] width 521 height 59
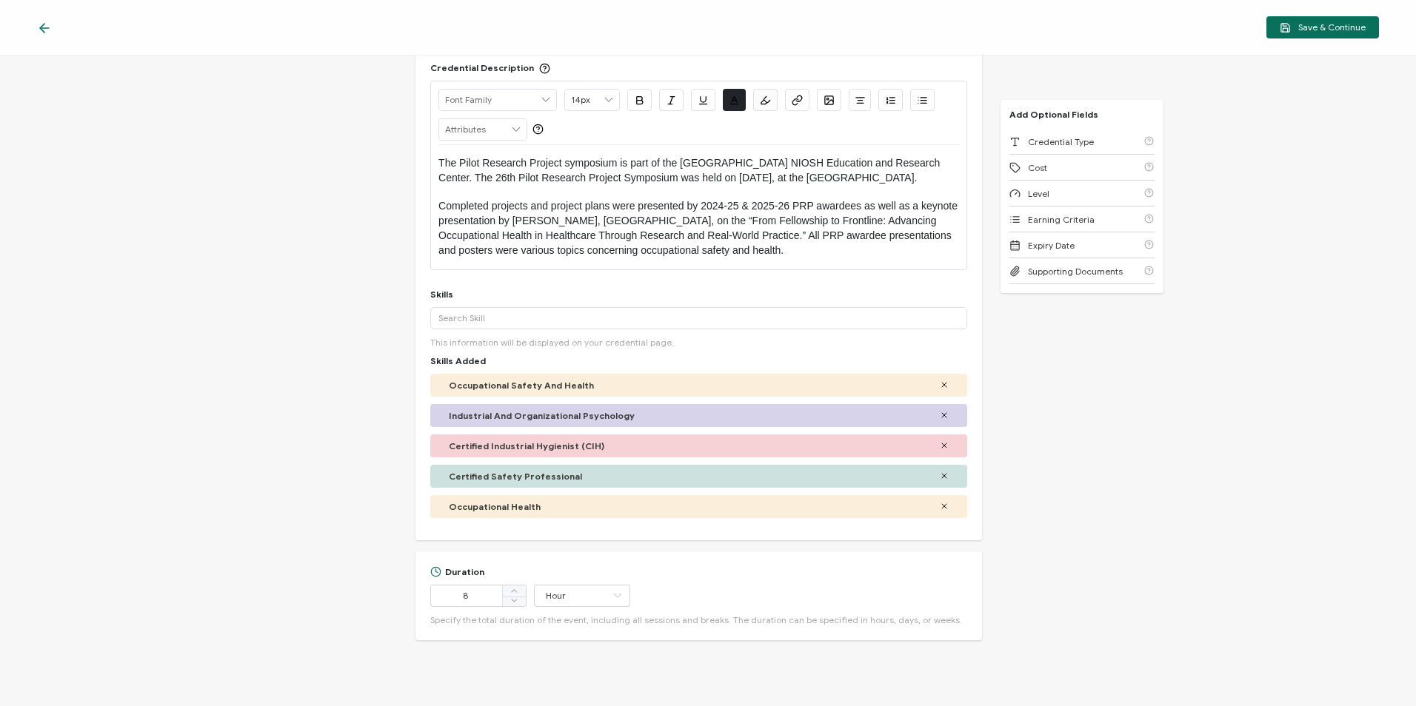
scroll to position [148, 0]
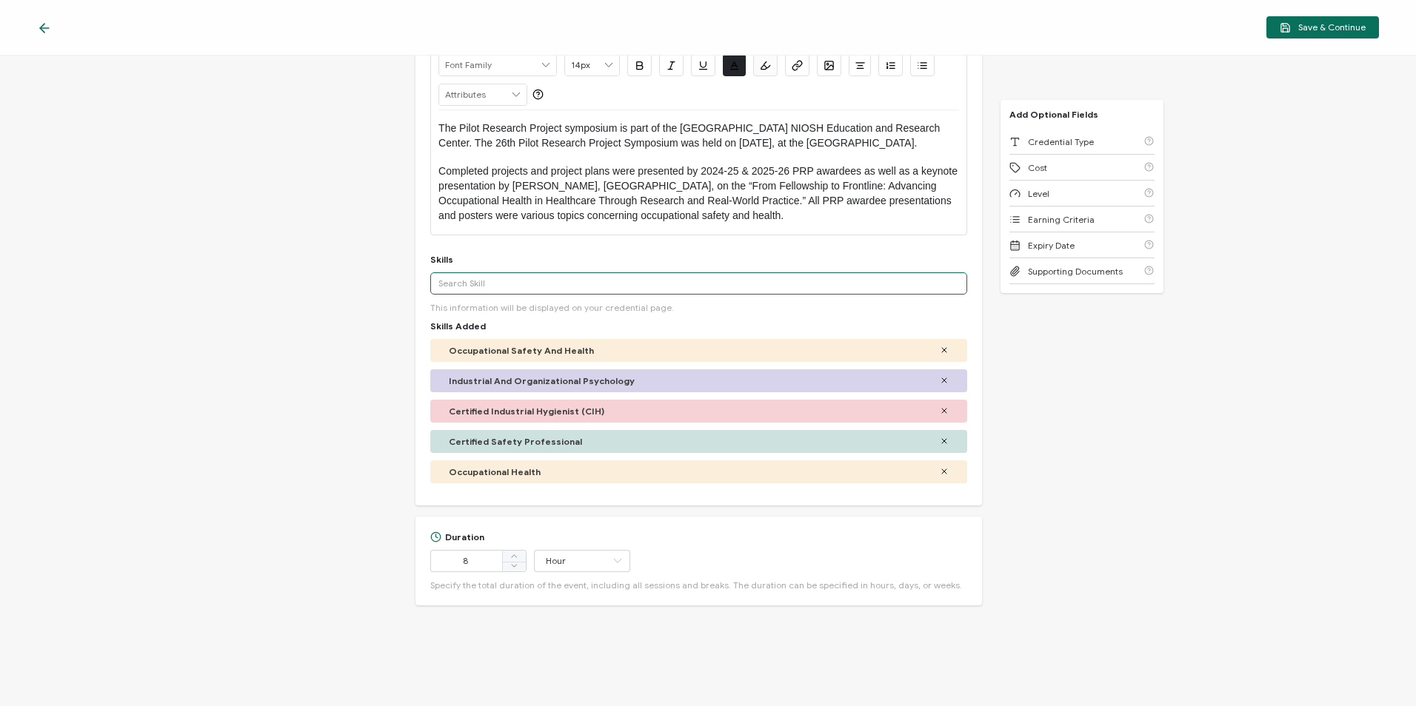
click at [700, 293] on input "text" at bounding box center [698, 283] width 537 height 22
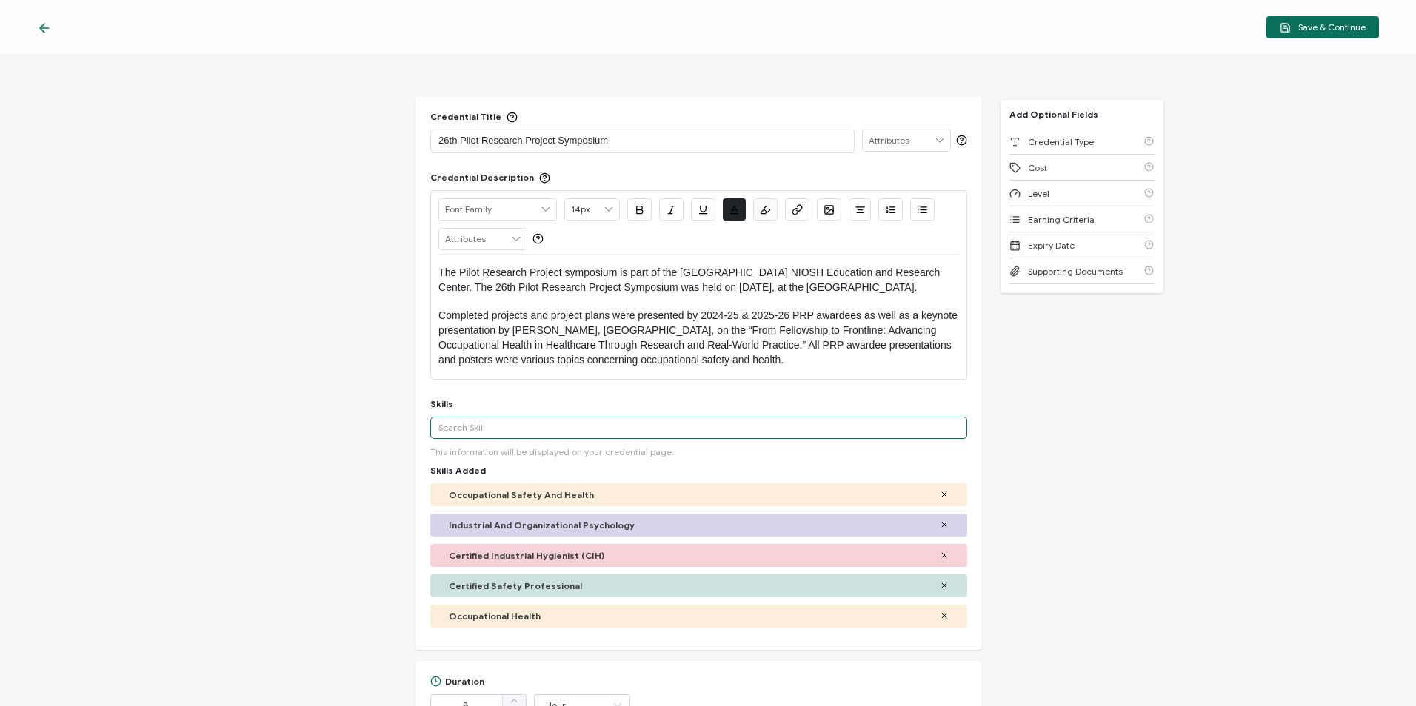
scroll to position [0, 0]
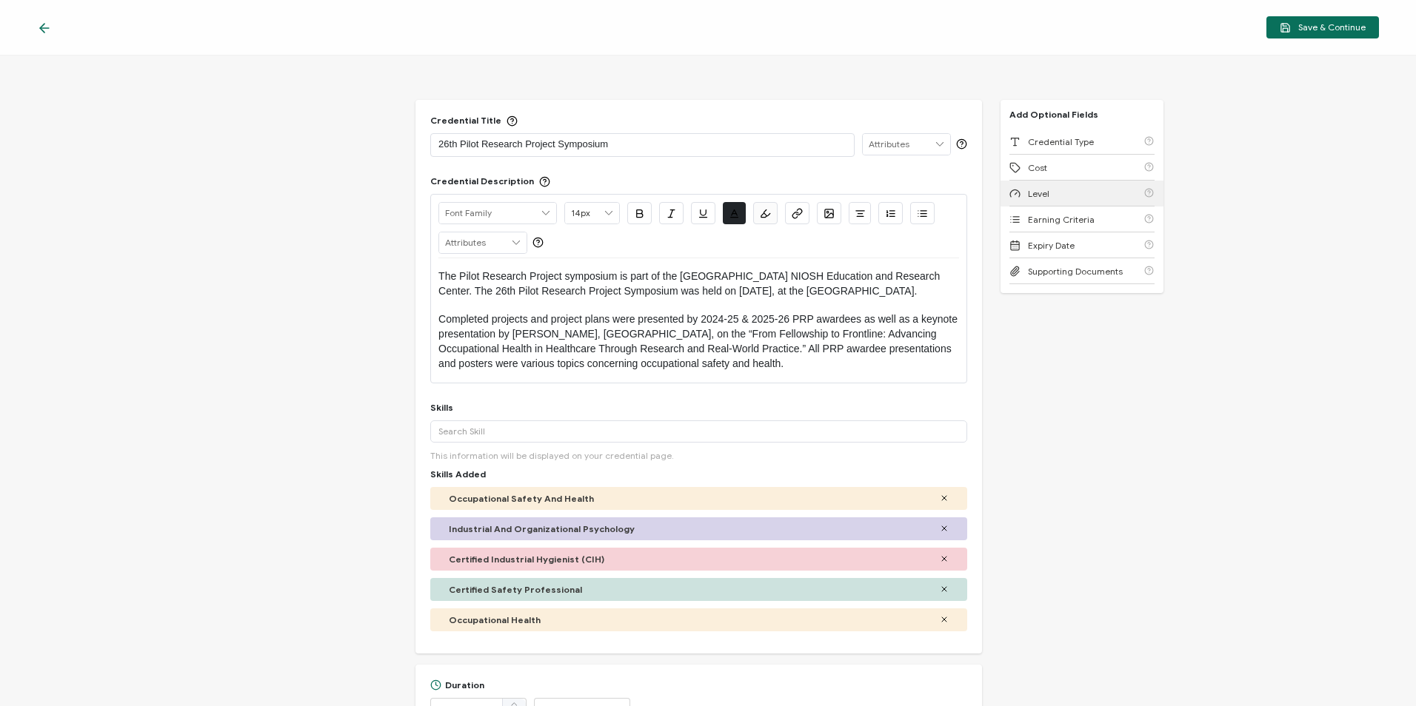
click at [1095, 199] on div "Level" at bounding box center [1081, 194] width 145 height 26
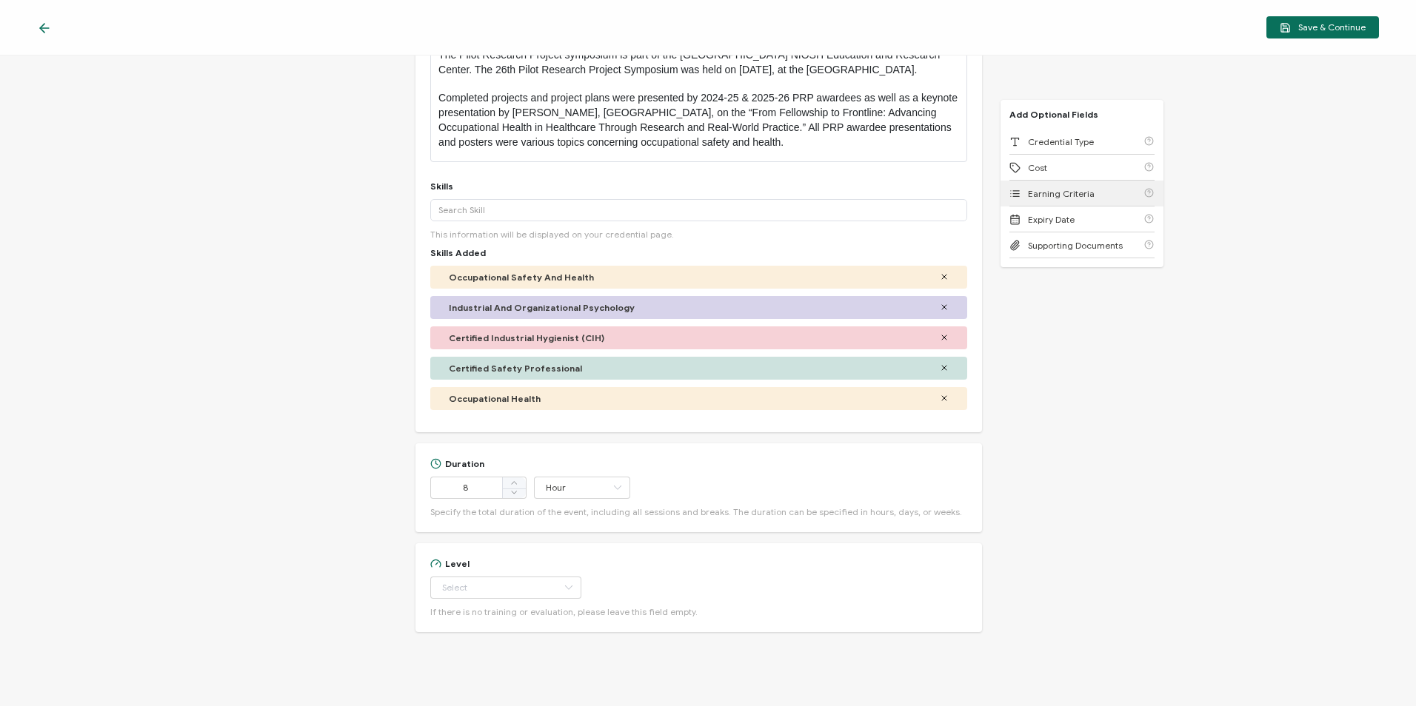
scroll to position [251, 0]
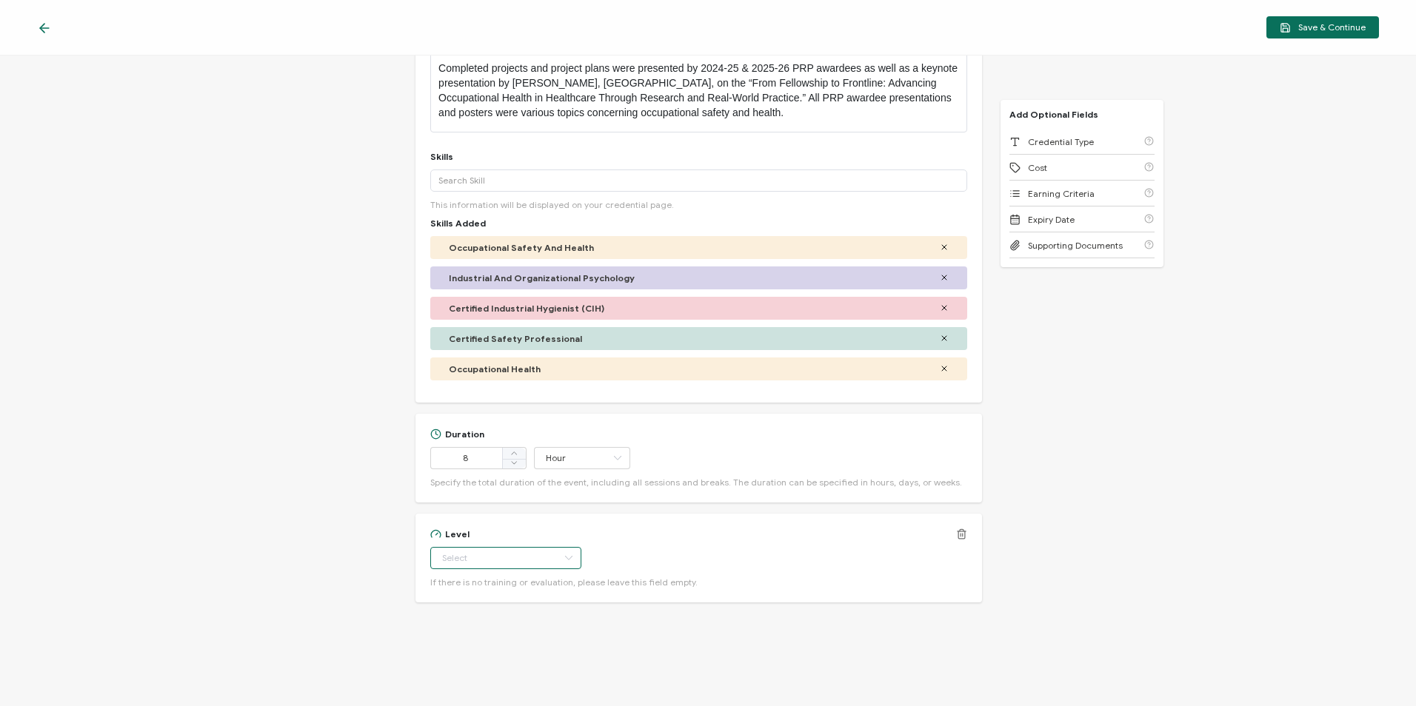
click at [535, 569] on input "text" at bounding box center [505, 558] width 151 height 22
click at [592, 566] on div "Level If there is no training or evaluation, please leave this field empty." at bounding box center [698, 558] width 537 height 59
click at [957, 540] on icon at bounding box center [961, 534] width 11 height 11
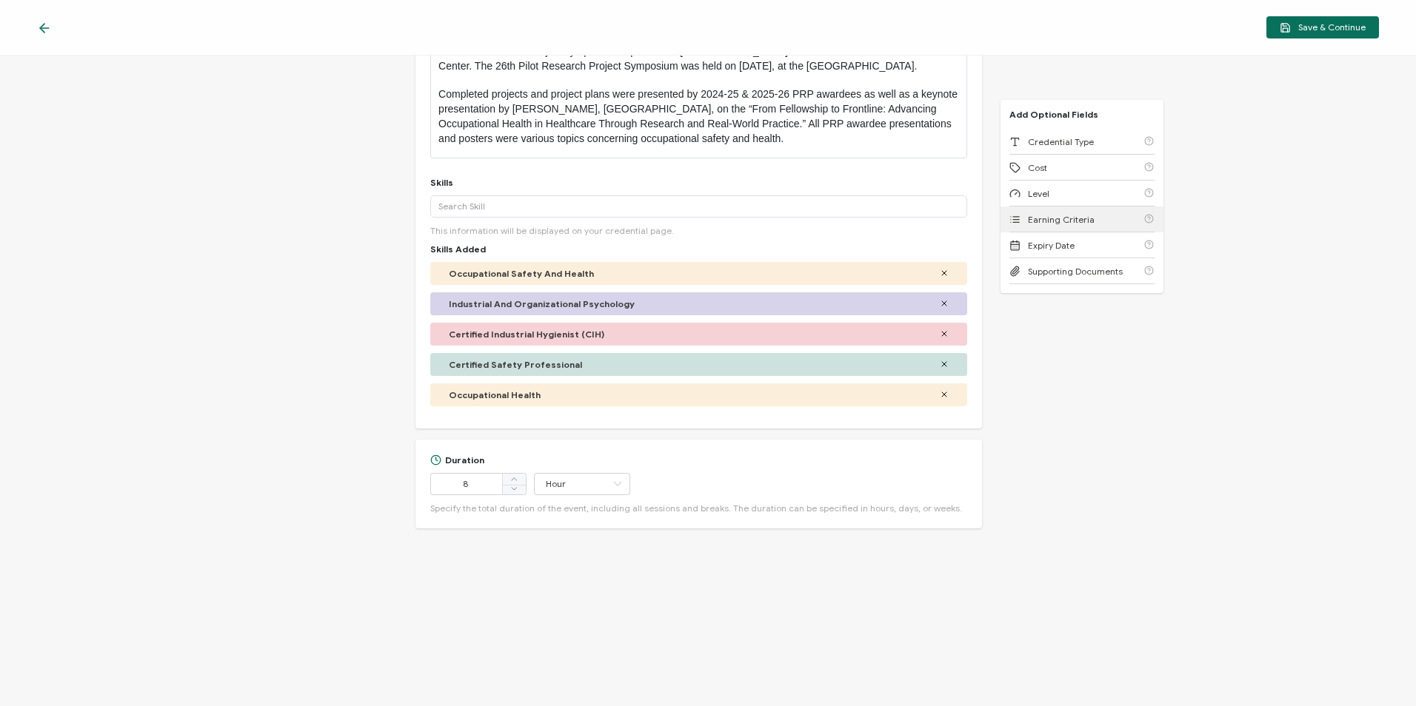
click at [1097, 217] on div "Earning Criteria" at bounding box center [1081, 220] width 145 height 26
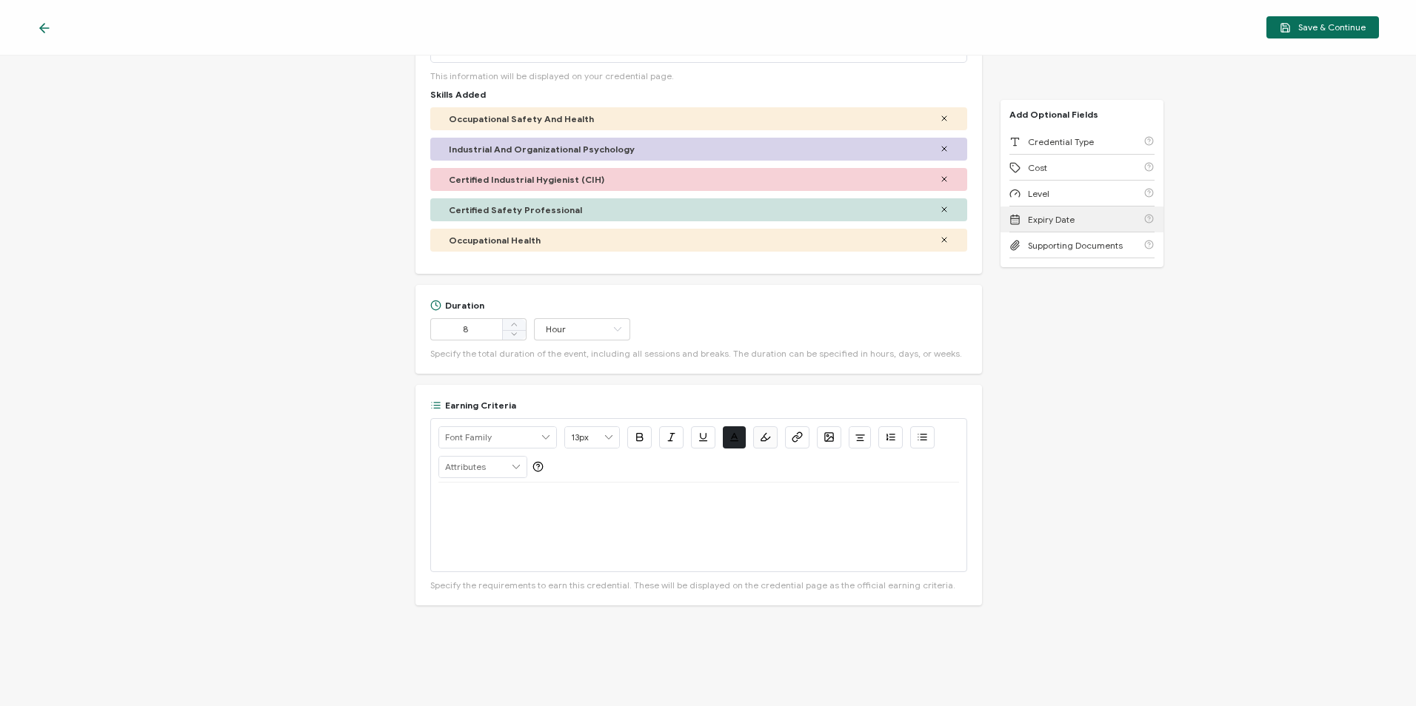
scroll to position [383, 0]
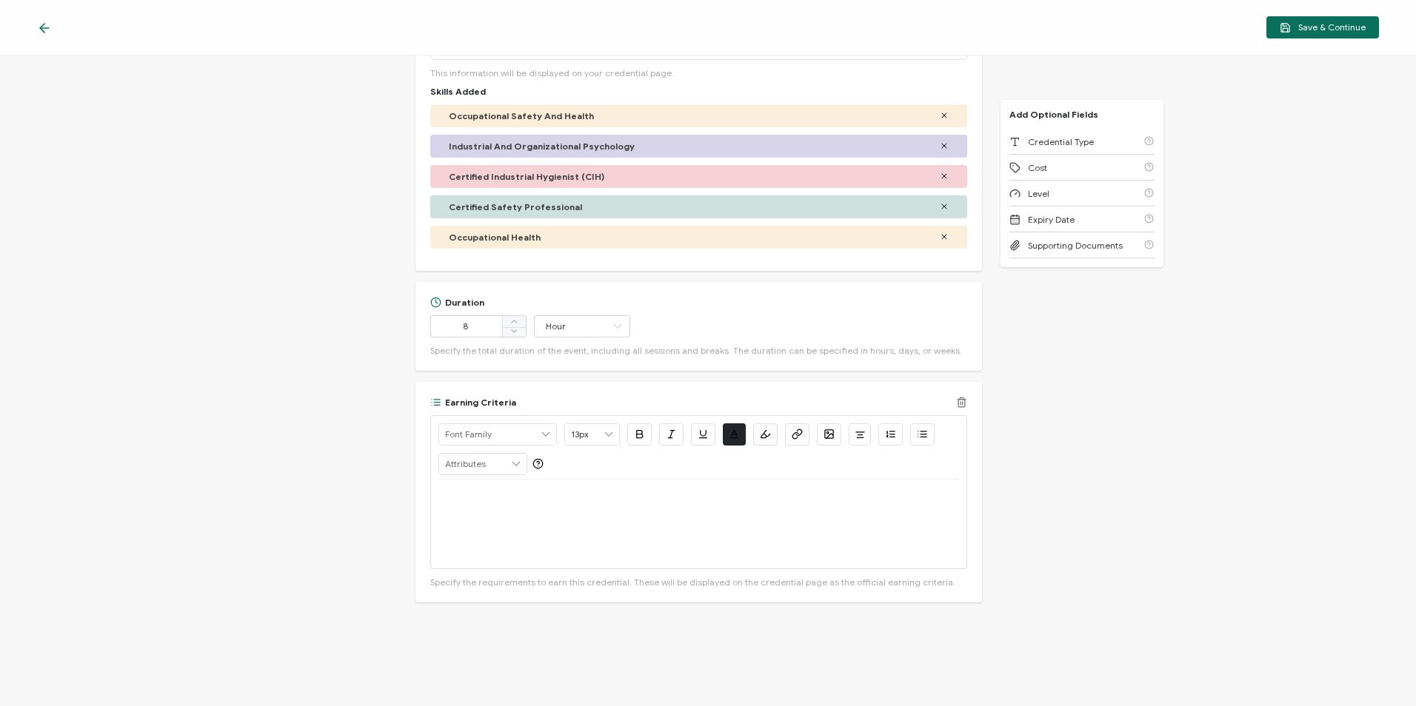
click at [962, 408] on icon at bounding box center [961, 402] width 11 height 11
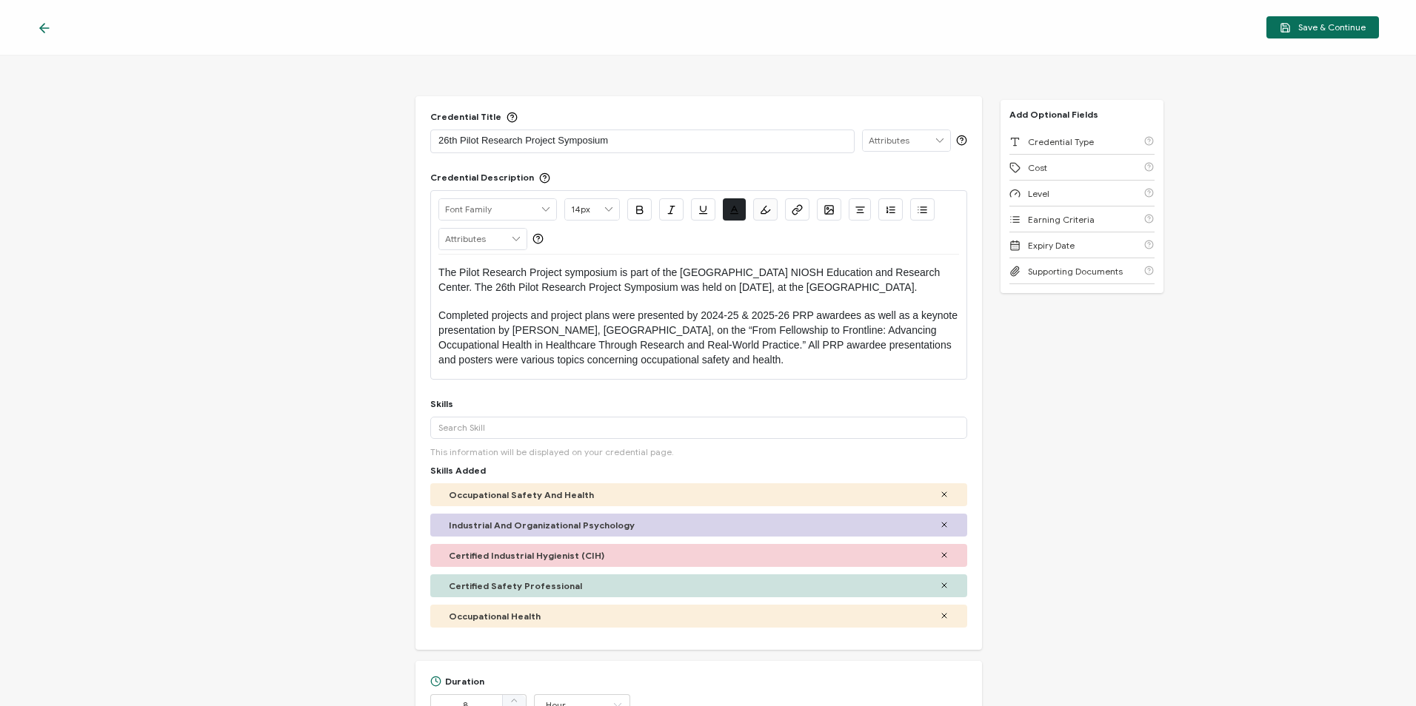
scroll to position [0, 0]
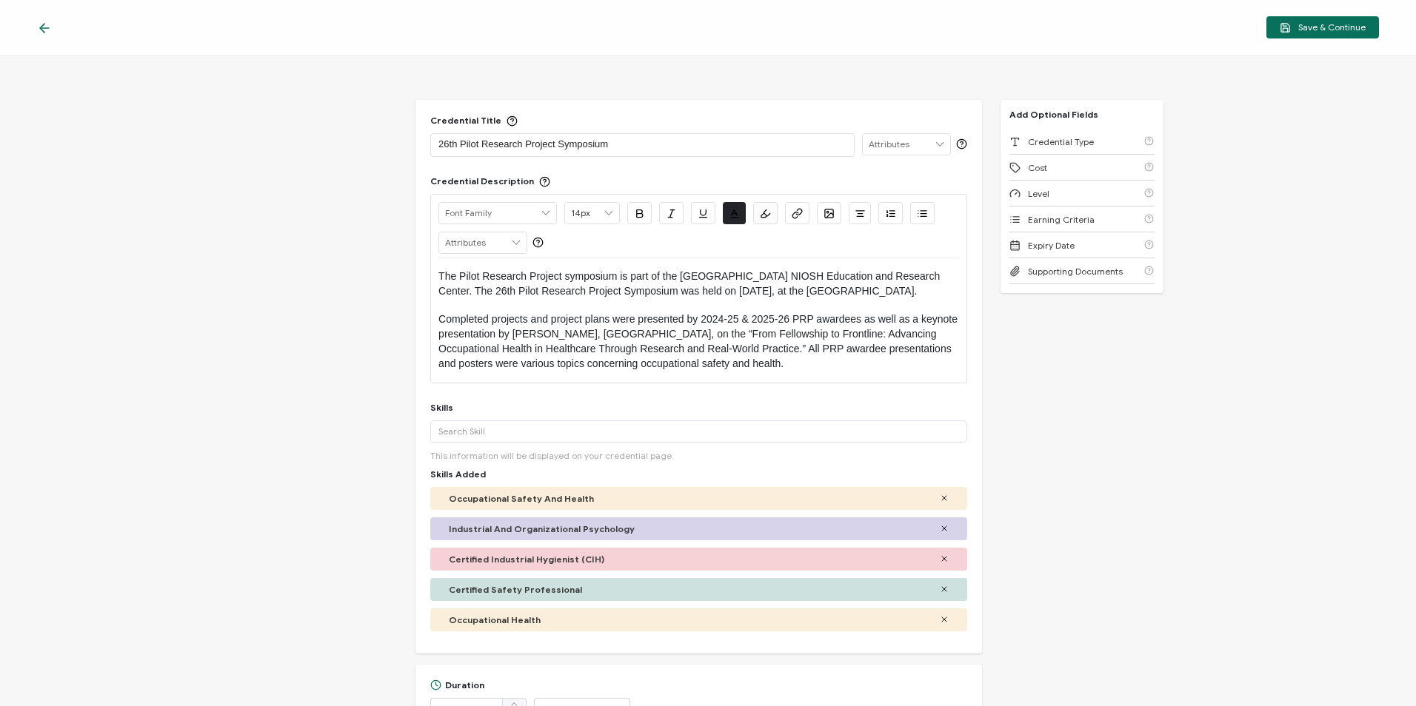
click at [1333, 42] on div "Save & Continue" at bounding box center [708, 28] width 1416 height 56
click at [1333, 37] on button "Save & Continue" at bounding box center [1322, 27] width 113 height 22
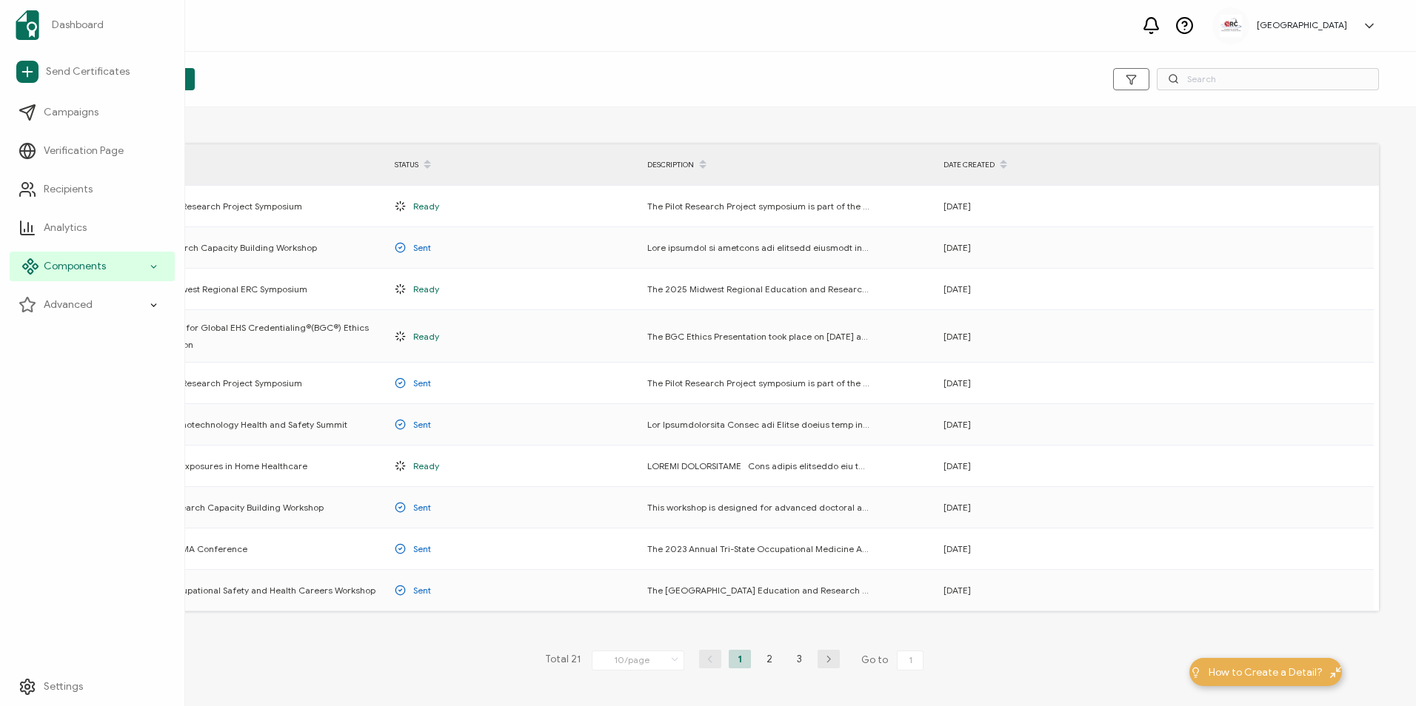
click at [83, 270] on span "Components" at bounding box center [75, 266] width 62 height 15
click at [98, 375] on span "Email Templates" at bounding box center [91, 382] width 77 height 15
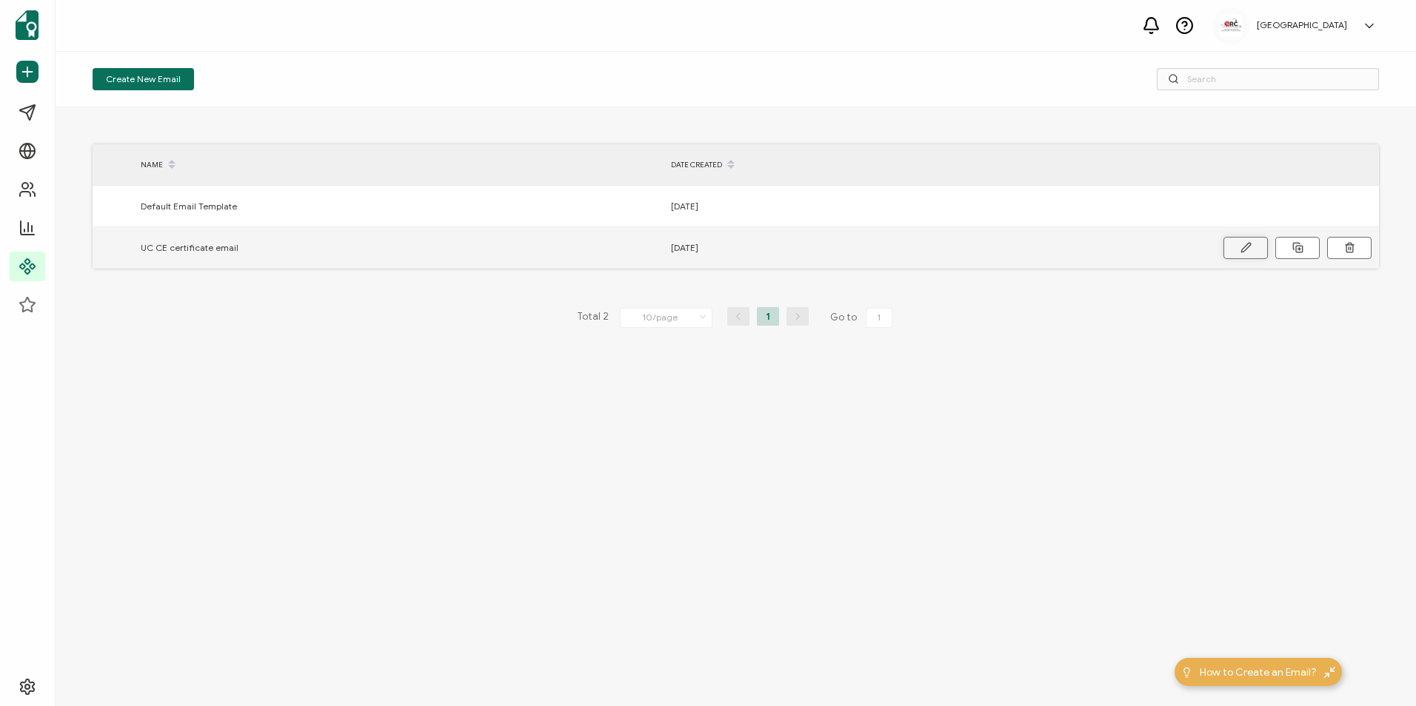
click at [1251, 243] on icon at bounding box center [1245, 247] width 11 height 11
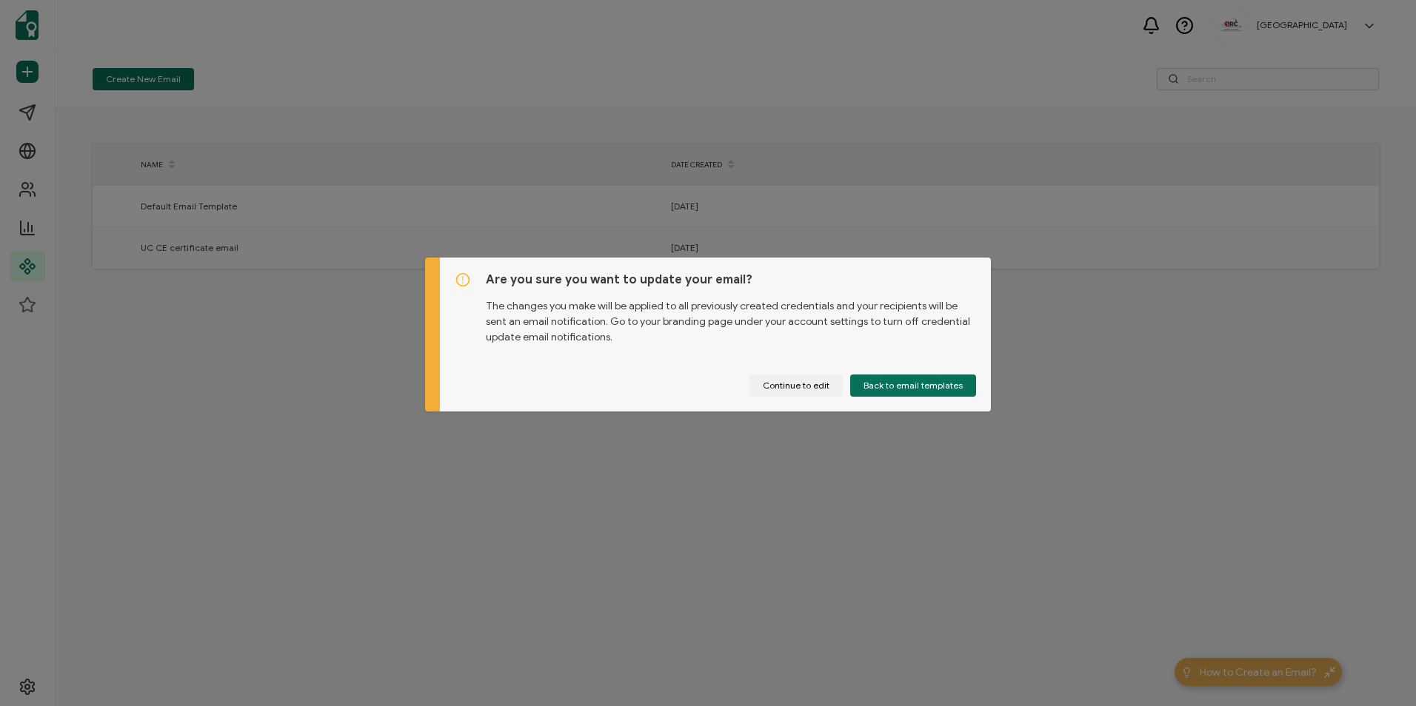
click at [814, 448] on div "Are you sure you want to update your email? The changes you make will be applie…" at bounding box center [708, 353] width 1416 height 706
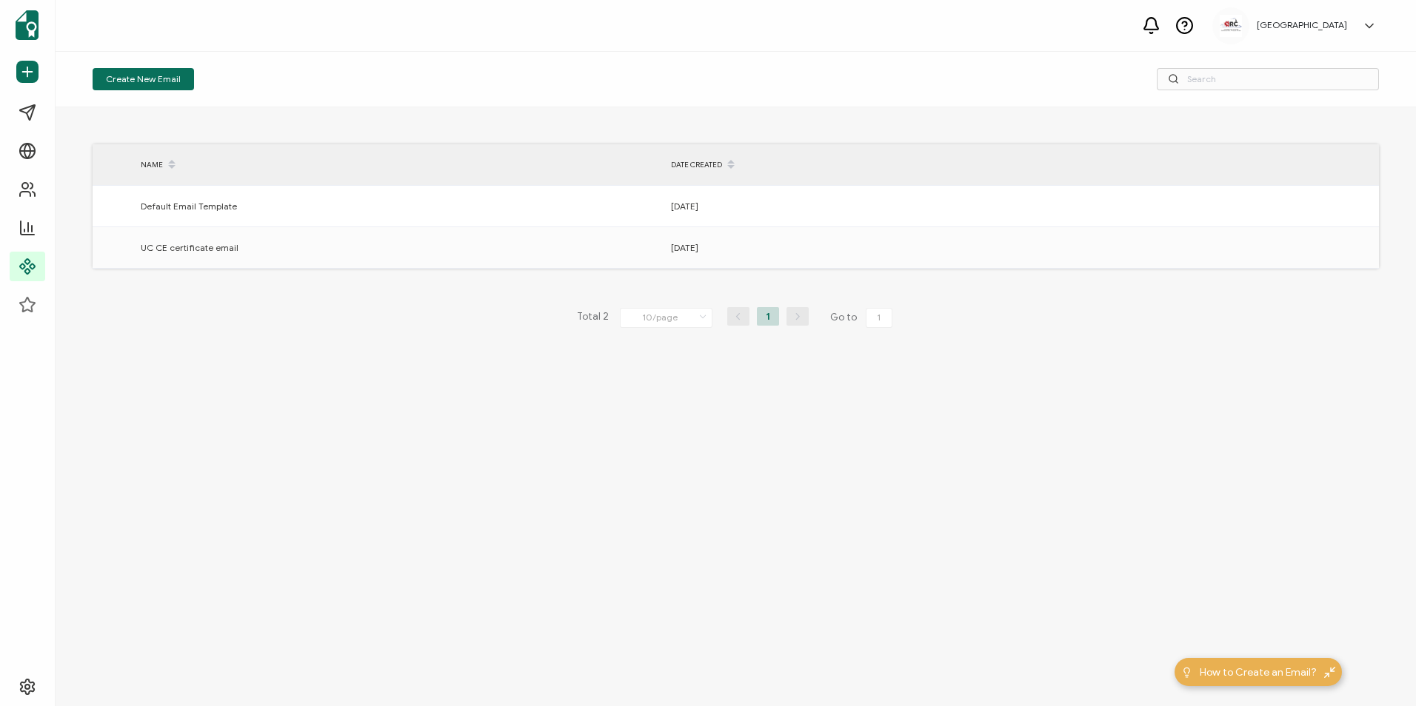
click at [258, 293] on div "NAME DATE CREATED Default Email Template [DATE] UC CE certificate email [DATE] …" at bounding box center [736, 406] width 1360 height 599
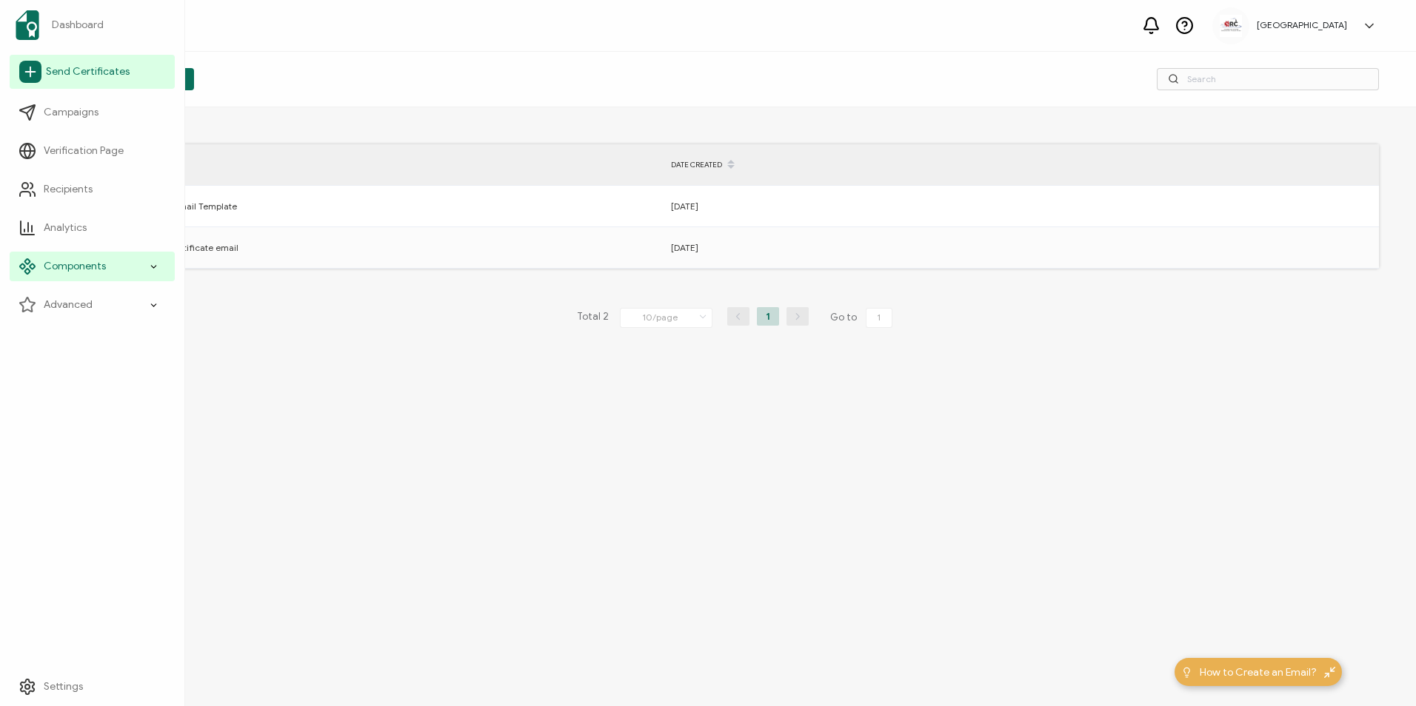
click at [117, 70] on span "Send Certificates" at bounding box center [88, 71] width 84 height 15
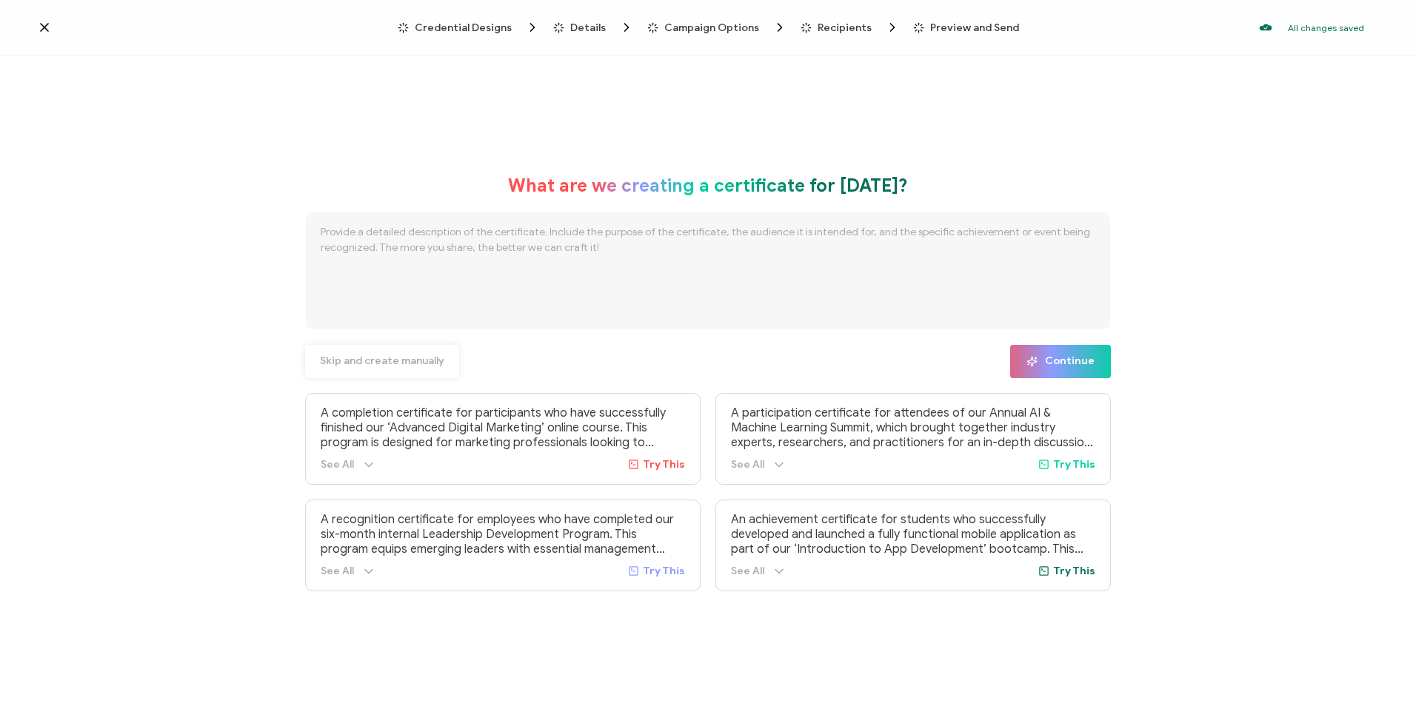
click at [349, 356] on span "Skip and create manually" at bounding box center [382, 361] width 124 height 10
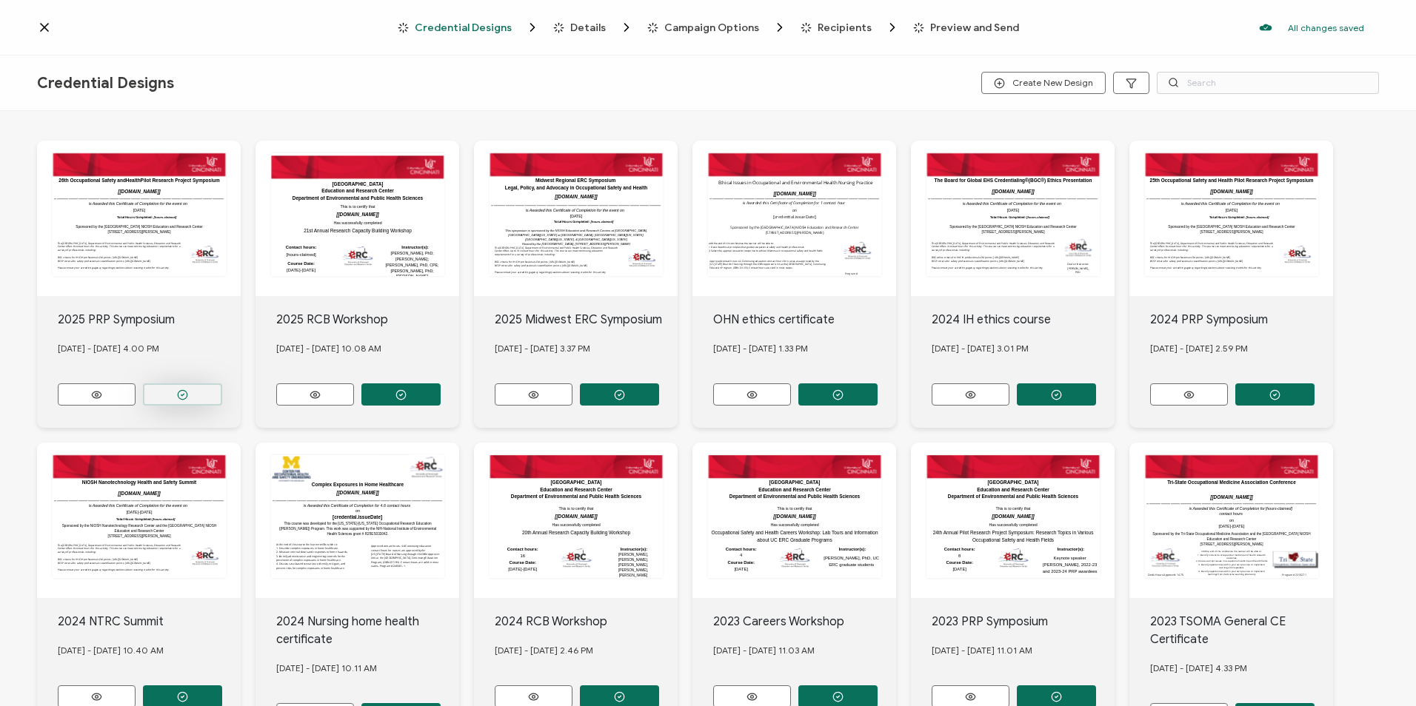
click at [192, 390] on button "button" at bounding box center [182, 395] width 79 height 22
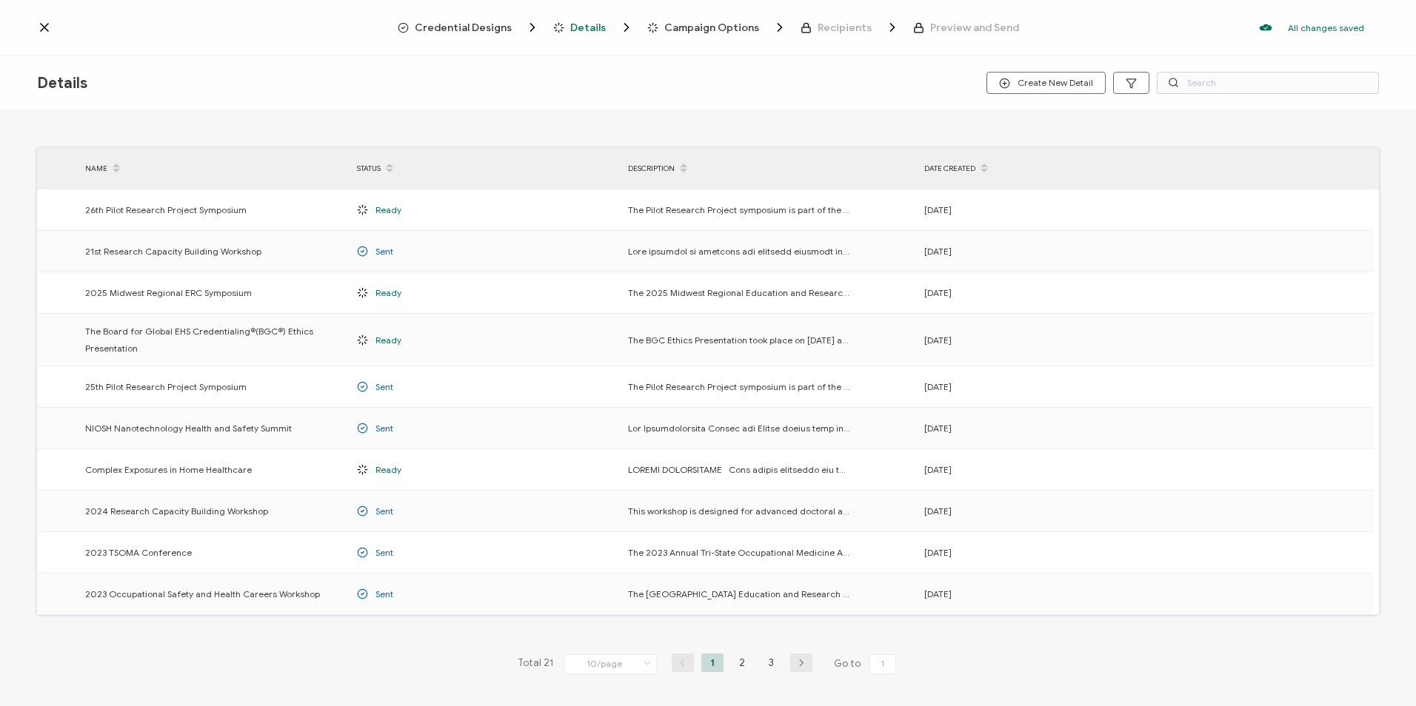
click at [786, 89] on div "Details Create New Detail" at bounding box center [708, 84] width 1416 height 56
click at [42, 25] on icon at bounding box center [44, 27] width 7 height 7
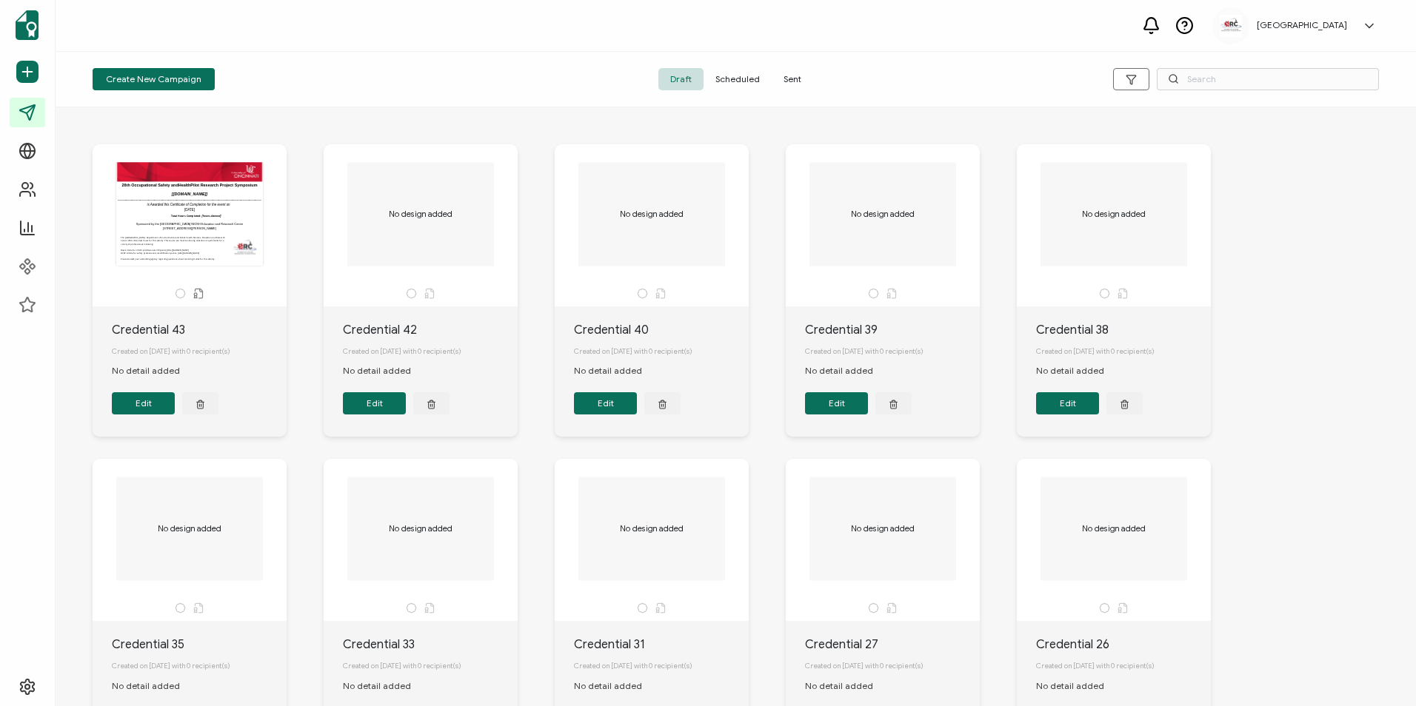
click at [526, 36] on div "[GEOGRAPHIC_DATA] [PERSON_NAME] [EMAIL_ADDRESS][DOMAIN_NAME] ID: 77300670 [GEOG…" at bounding box center [736, 26] width 1360 height 52
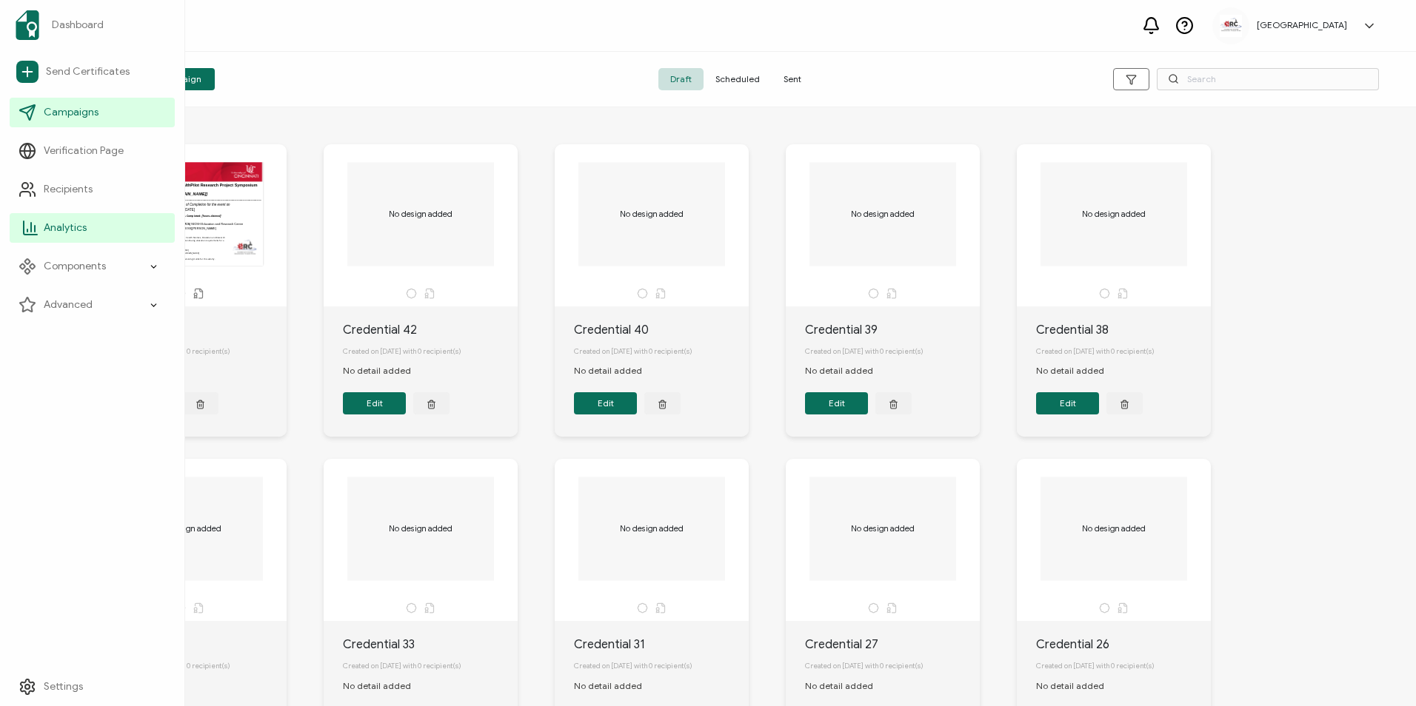
click at [84, 218] on link "Analytics" at bounding box center [92, 228] width 165 height 30
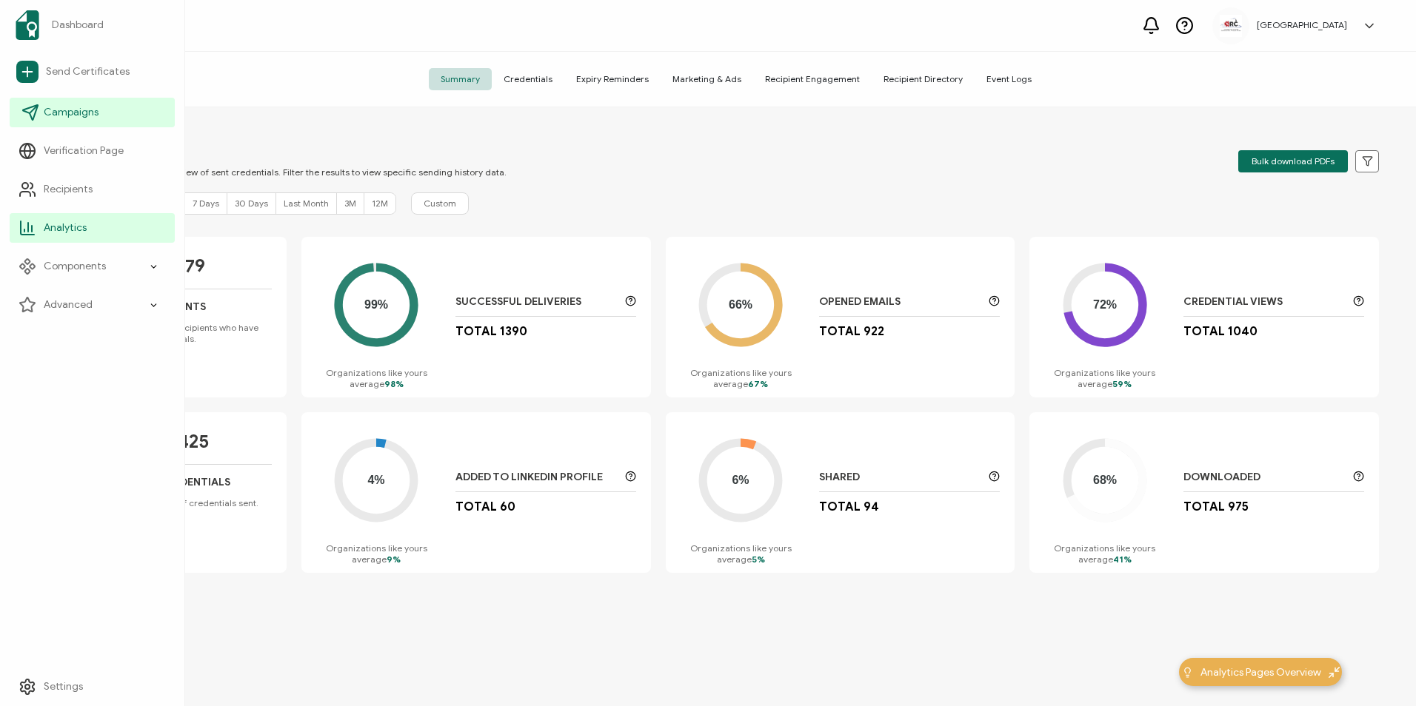
click at [44, 118] on span "Campaigns" at bounding box center [71, 112] width 55 height 15
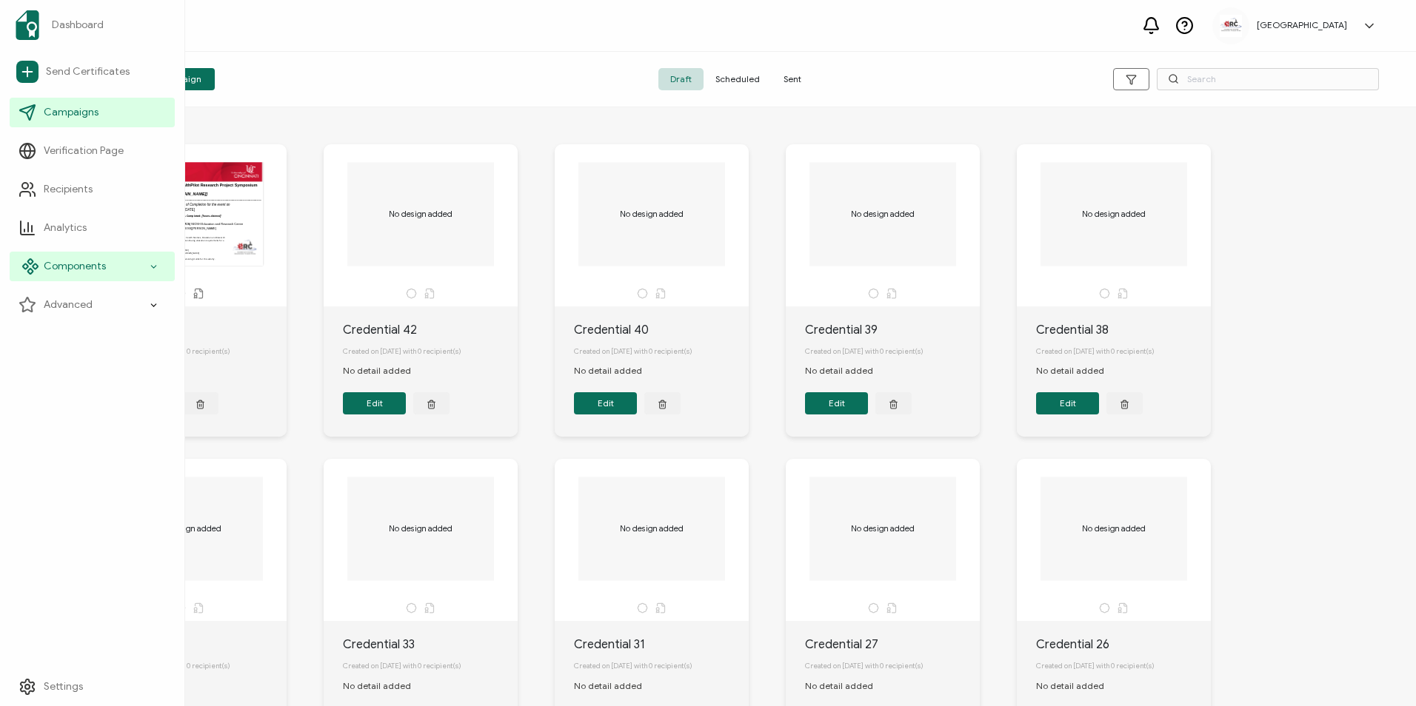
click at [129, 271] on div "Components" at bounding box center [92, 267] width 165 height 30
click at [131, 272] on div "Components" at bounding box center [92, 267] width 165 height 30
click at [128, 270] on div "Components" at bounding box center [92, 267] width 165 height 30
click at [124, 372] on link "Email Templates" at bounding box center [96, 382] width 155 height 30
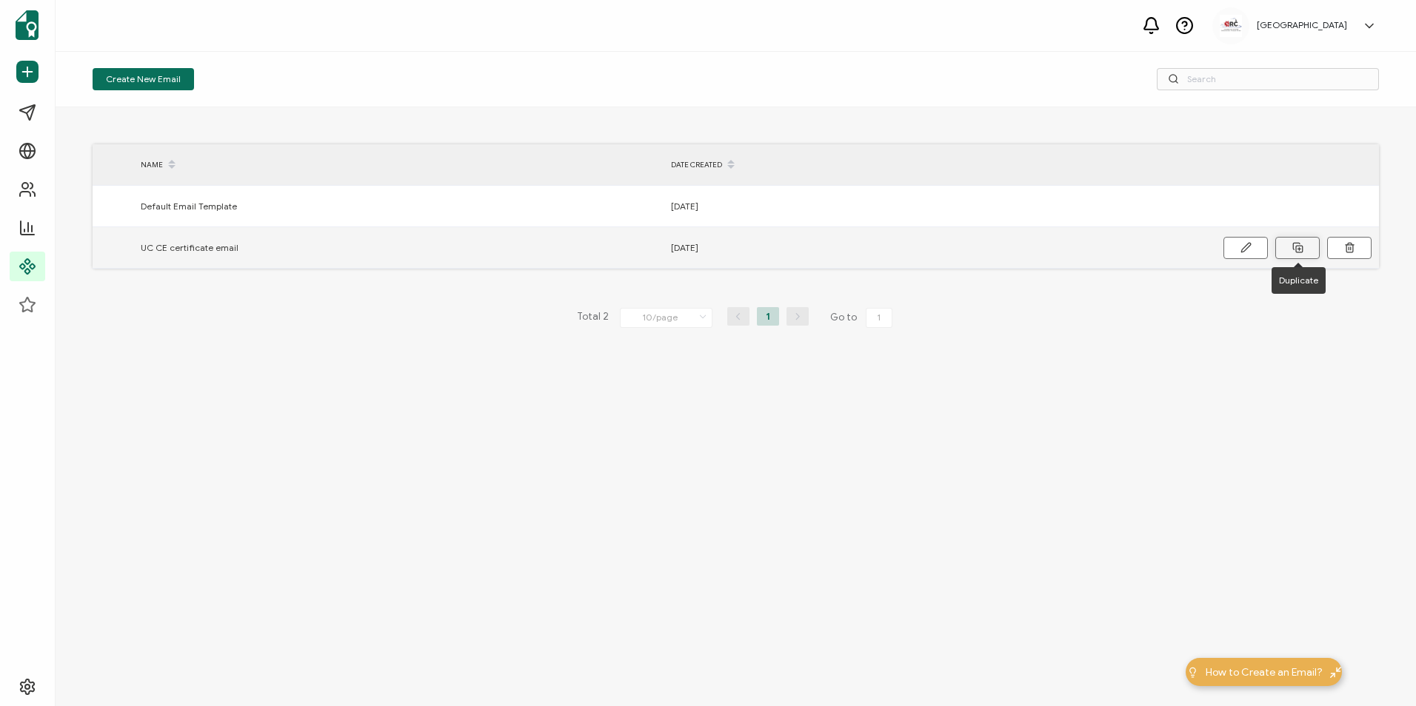
click at [1298, 248] on icon at bounding box center [1297, 247] width 11 height 11
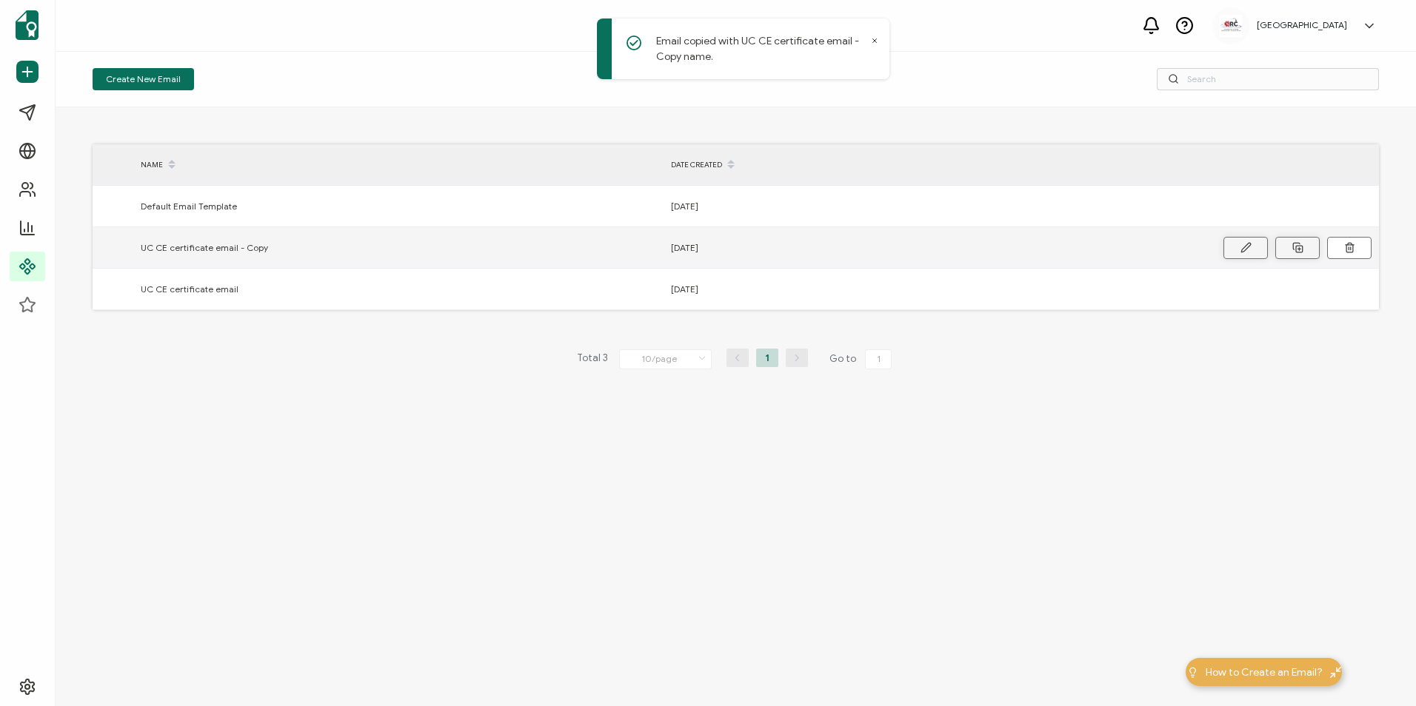
click at [1237, 245] on button at bounding box center [1245, 248] width 44 height 22
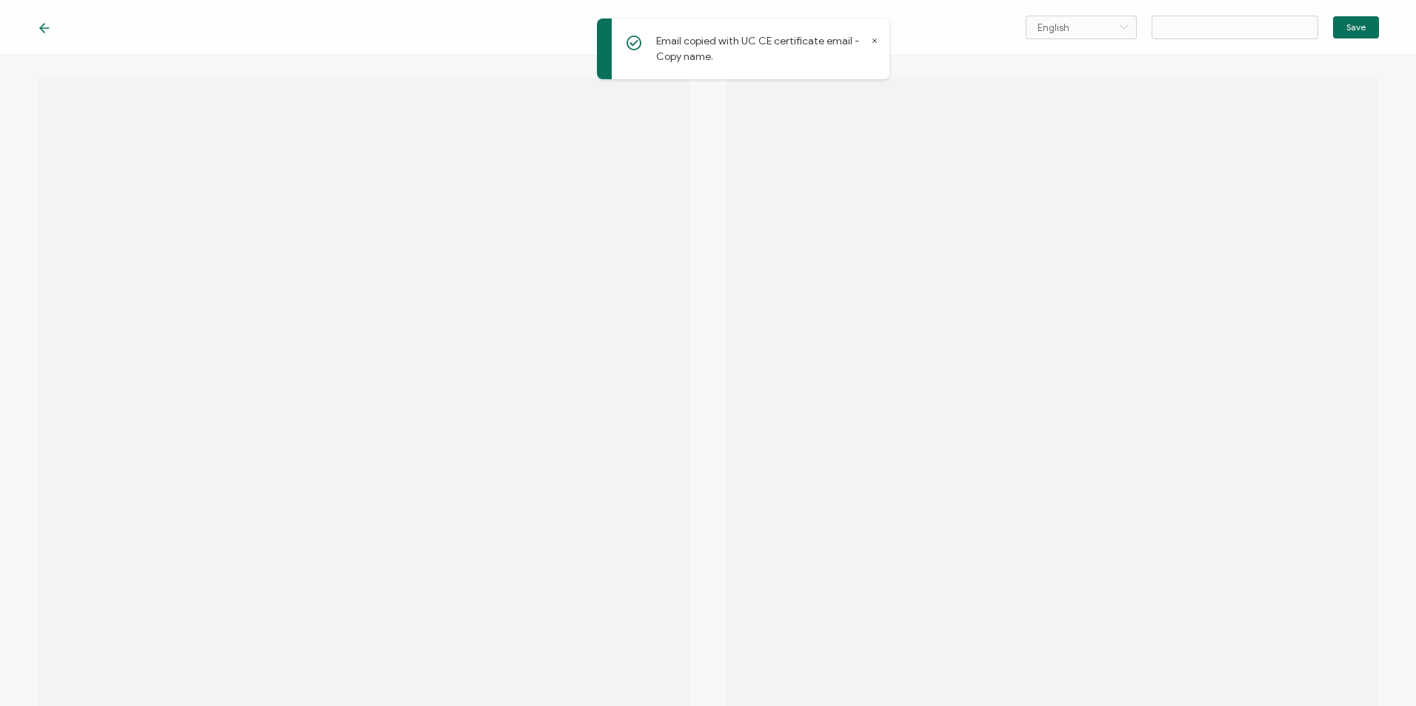
type input "UC CE certificate email - Copy"
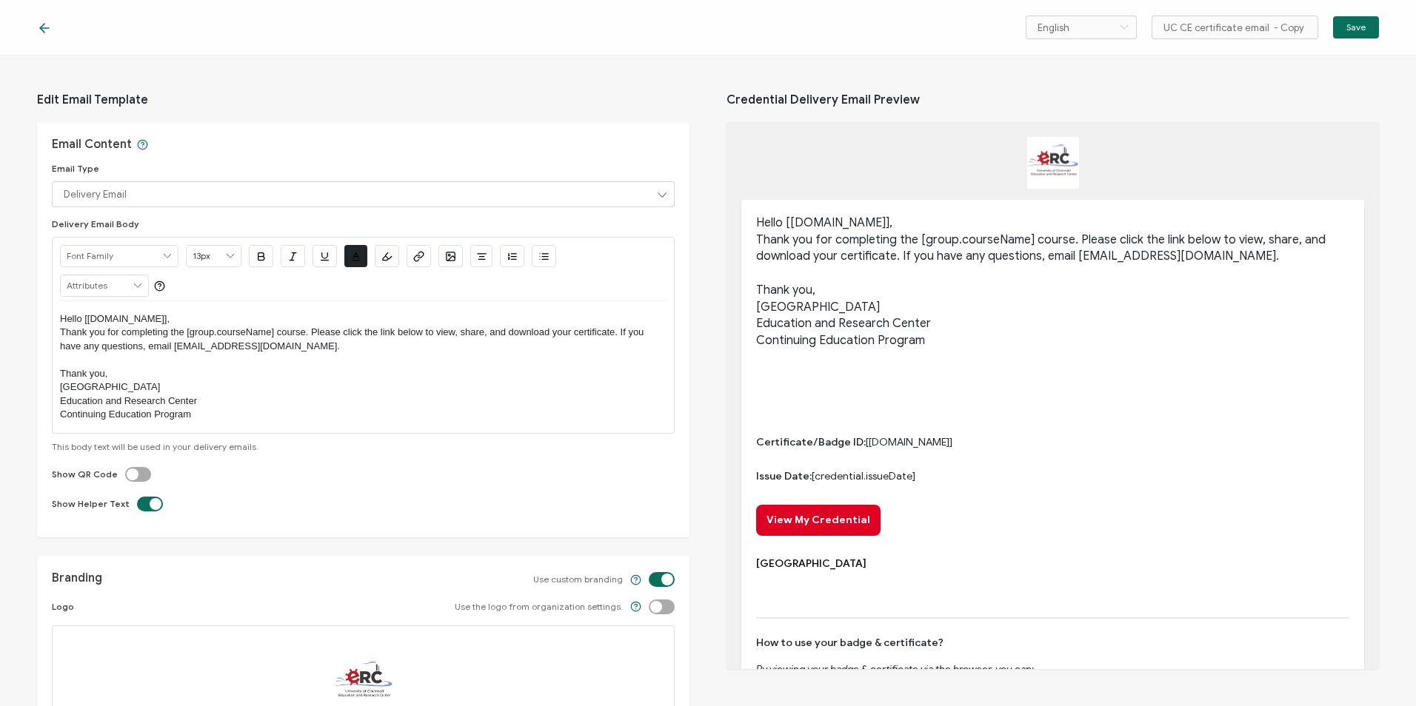
click at [59, 34] on div at bounding box center [260, 27] width 447 height 15
click at [37, 23] on icon at bounding box center [44, 28] width 15 height 15
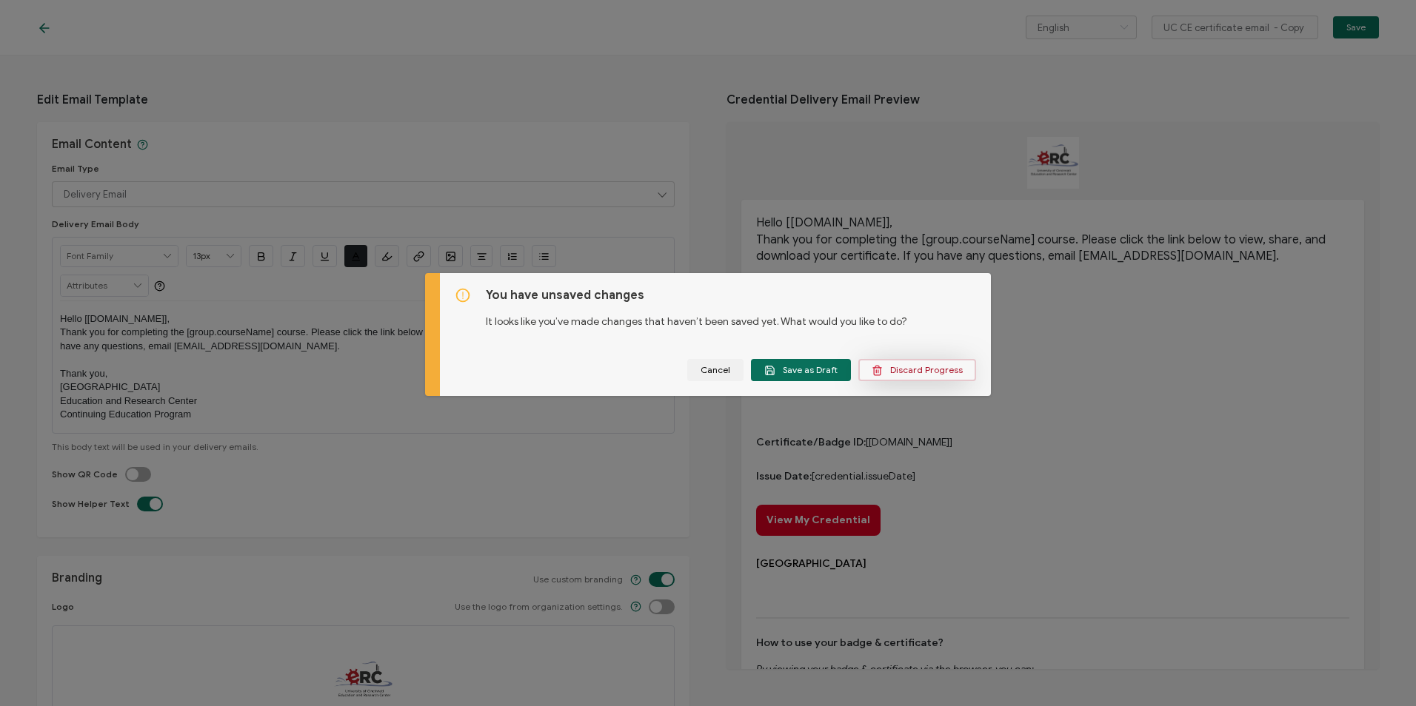
click at [885, 370] on span "Discard Progress" at bounding box center [916, 370] width 91 height 11
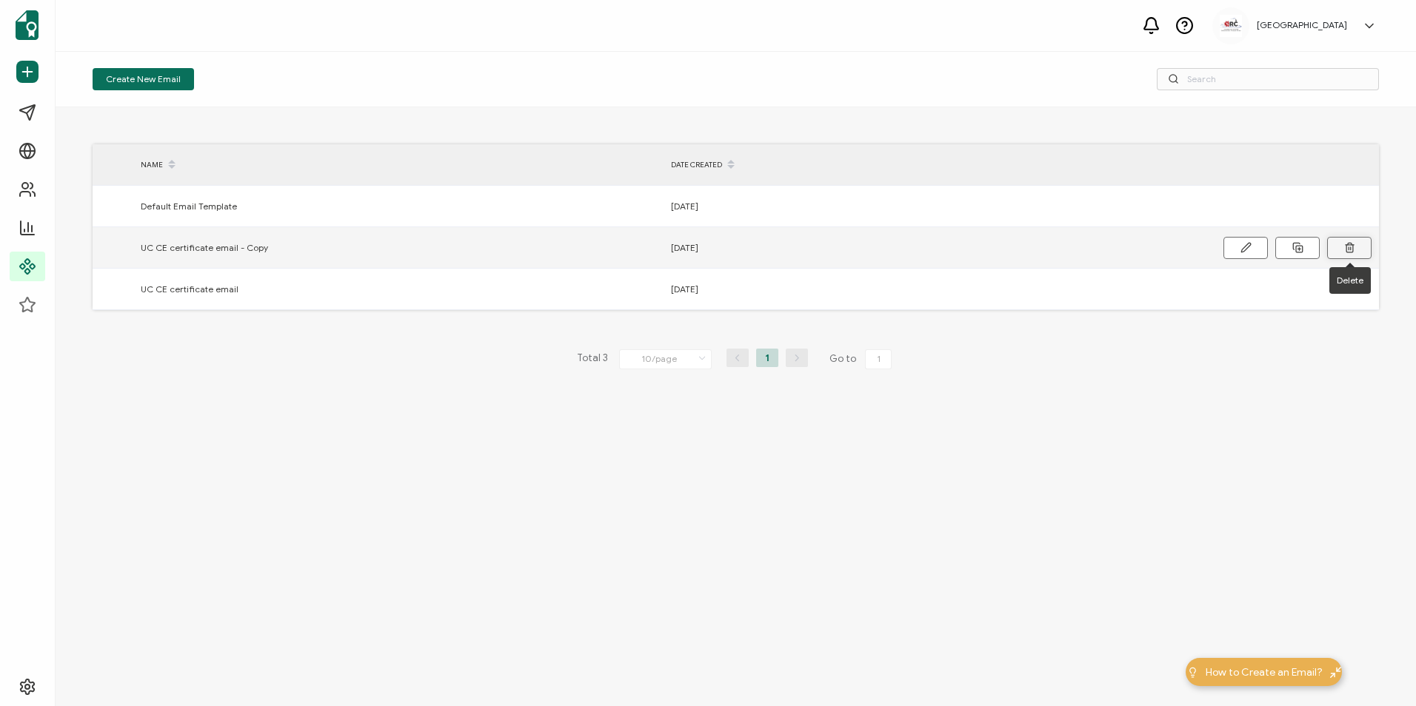
click at [1352, 247] on icon at bounding box center [1349, 248] width 7 height 7
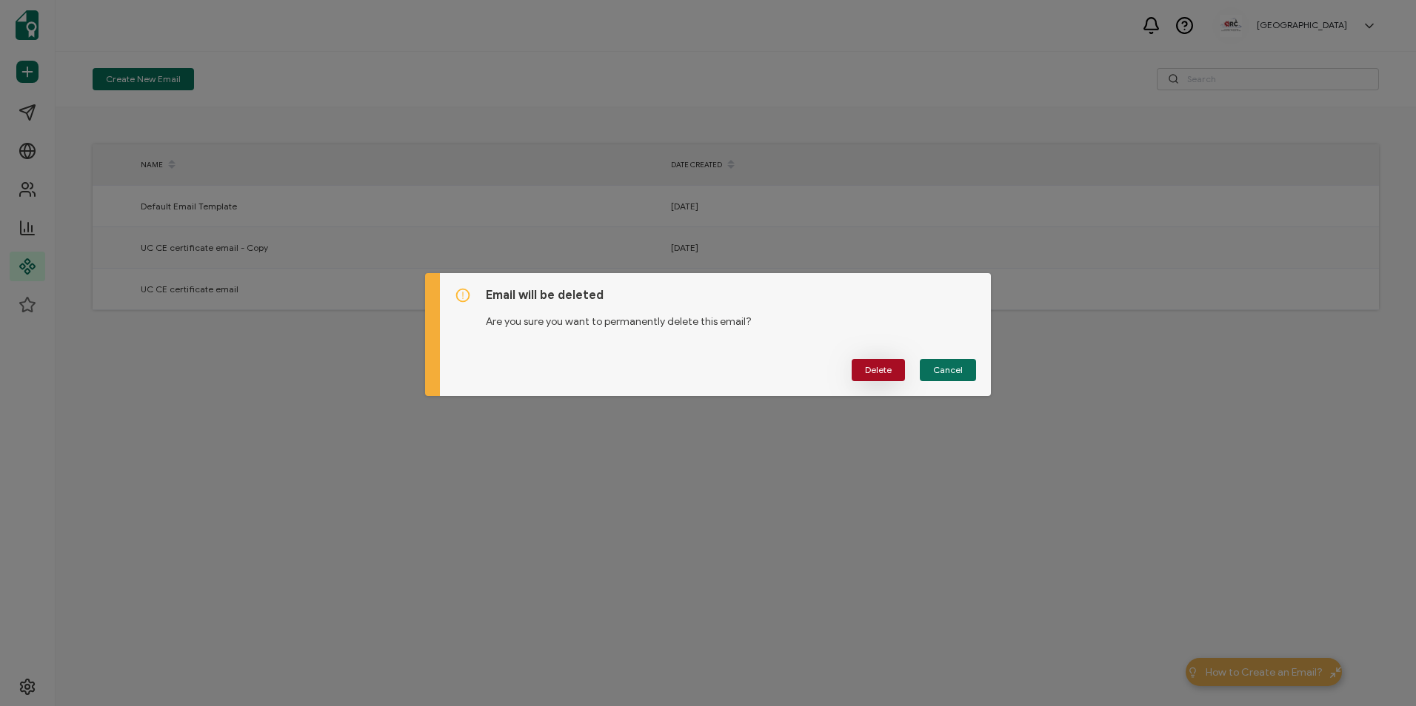
click at [880, 374] on span "Delete" at bounding box center [878, 370] width 27 height 9
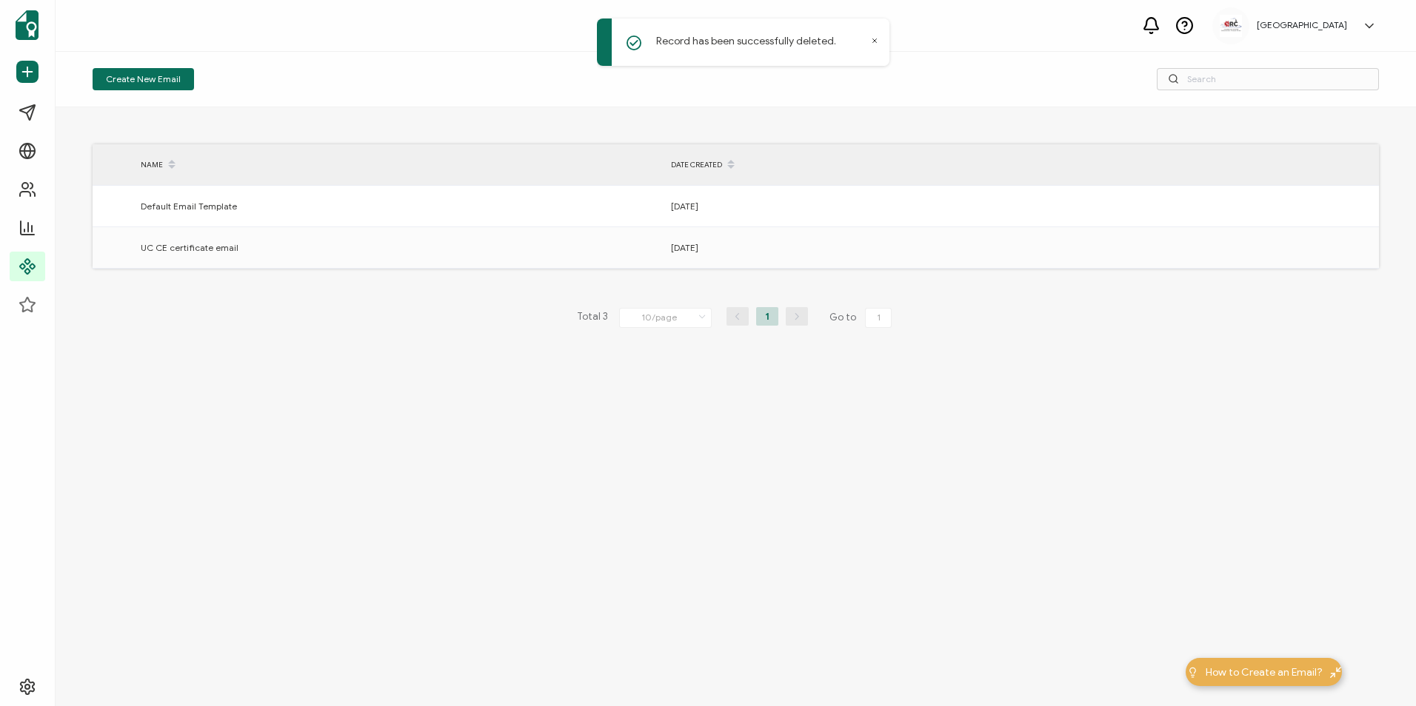
click at [338, 275] on div "NAME DATE CREATED Default Email Template [DATE] UC CE certificate email [DATE] …" at bounding box center [736, 406] width 1360 height 599
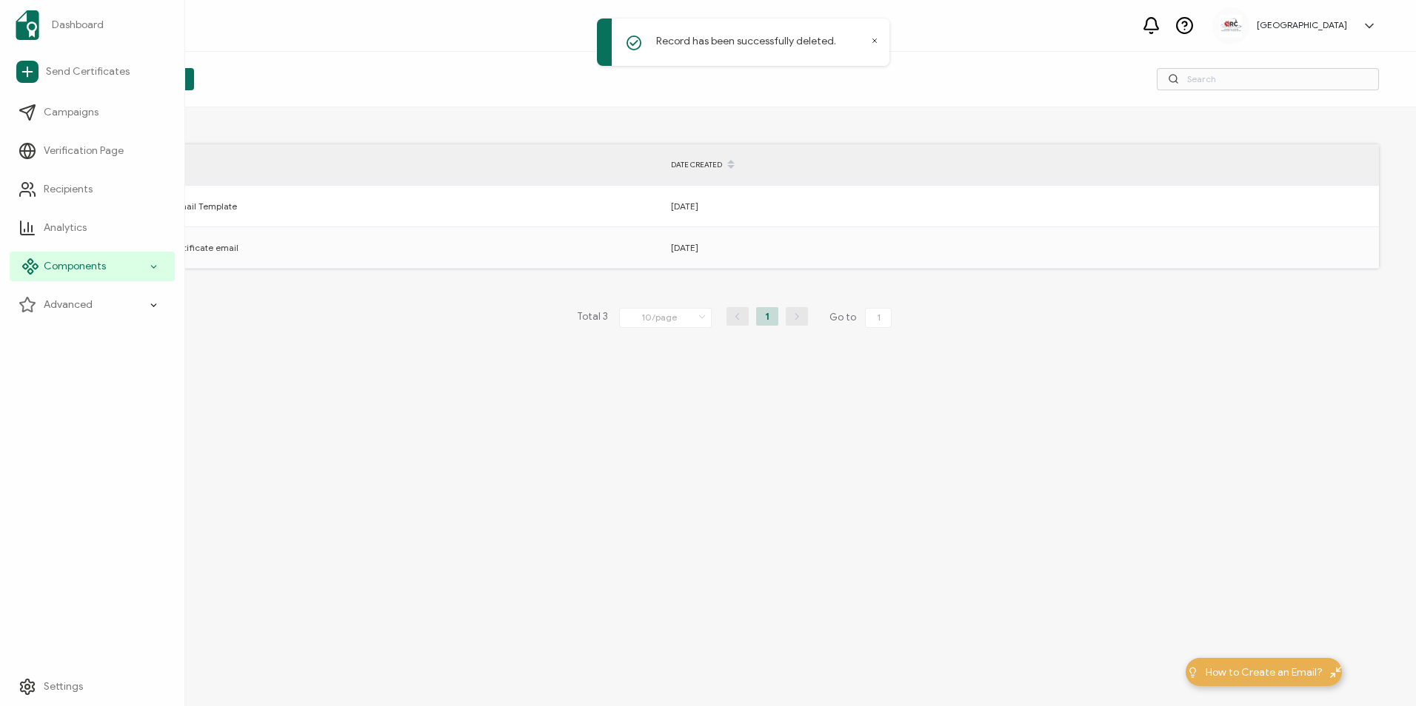
click at [70, 262] on span "Components" at bounding box center [75, 266] width 62 height 15
click at [120, 342] on span "Credential Details" at bounding box center [96, 343] width 86 height 15
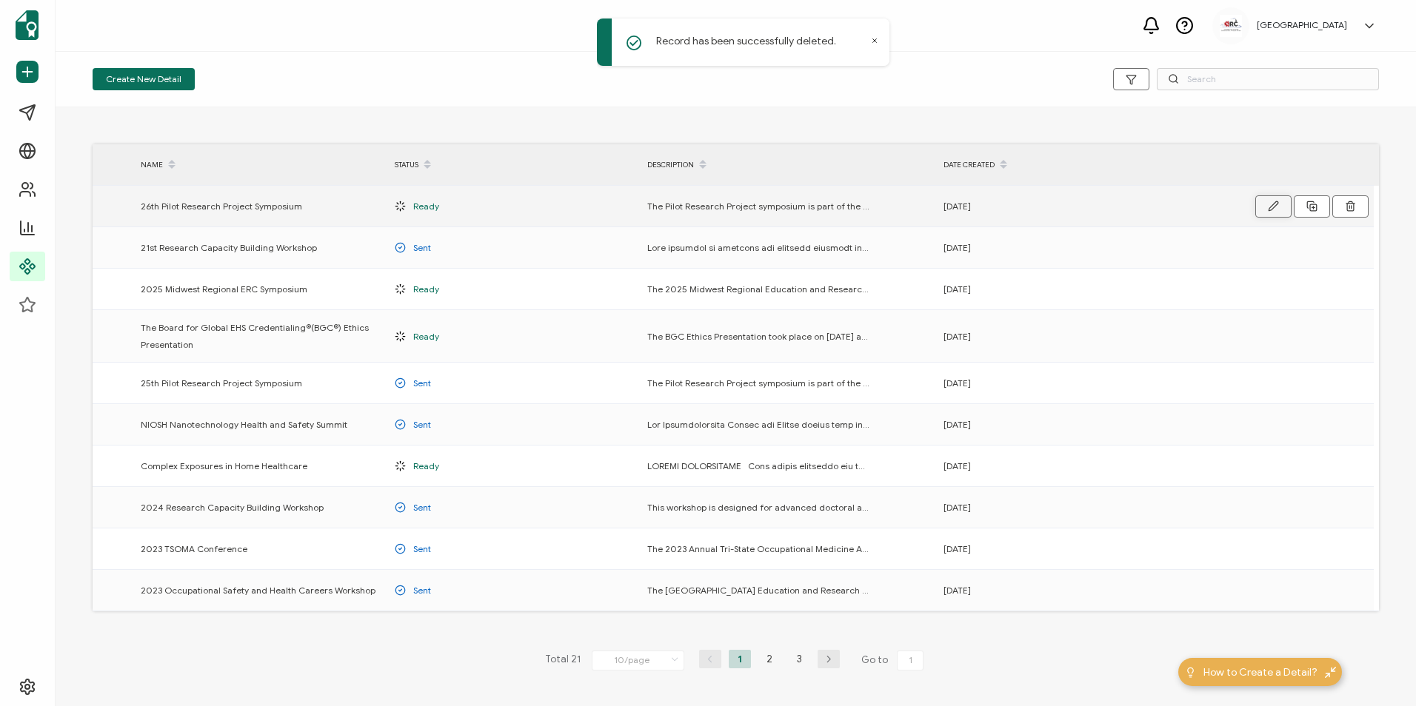
click at [1274, 210] on icon "button" at bounding box center [1273, 206] width 11 height 11
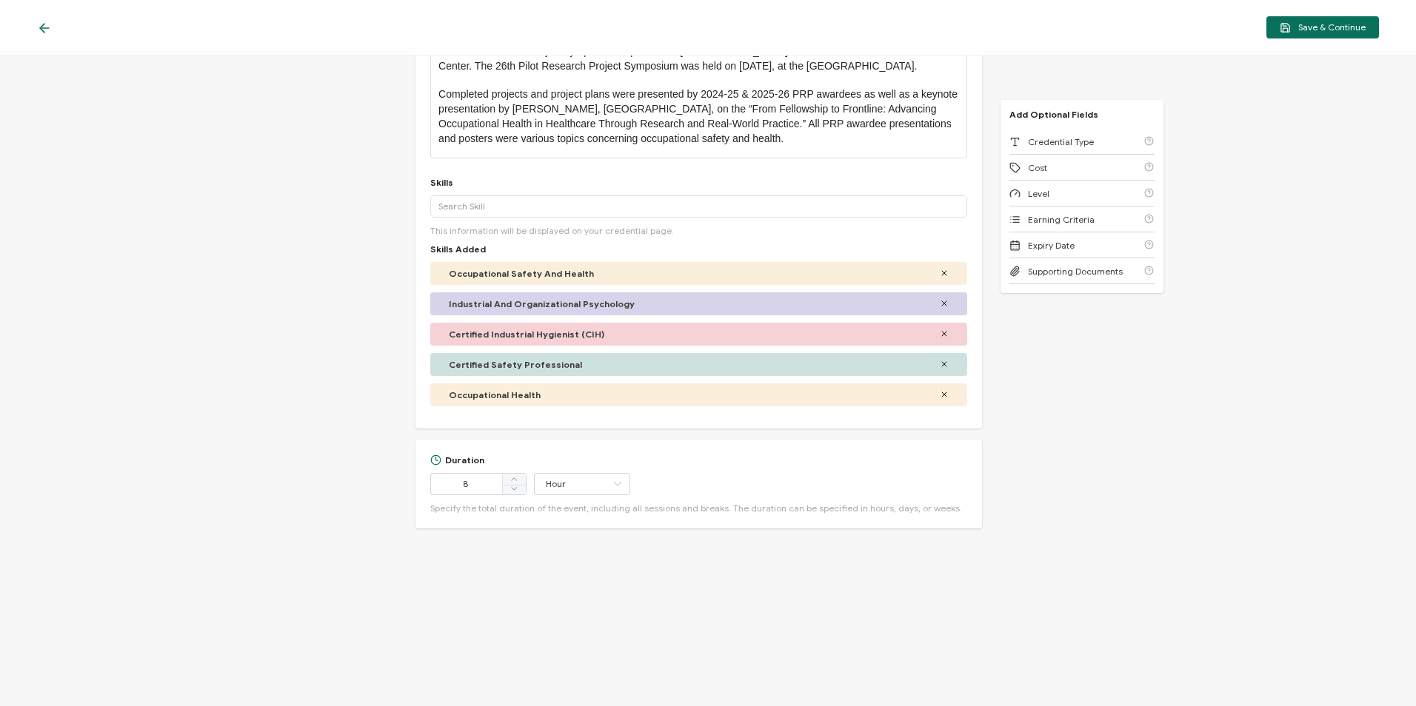
scroll to position [240, 0]
click at [543, 444] on div "Duration 8 Hour Hour Day Week Month Year Minute Specify the total duration of t…" at bounding box center [698, 484] width 566 height 89
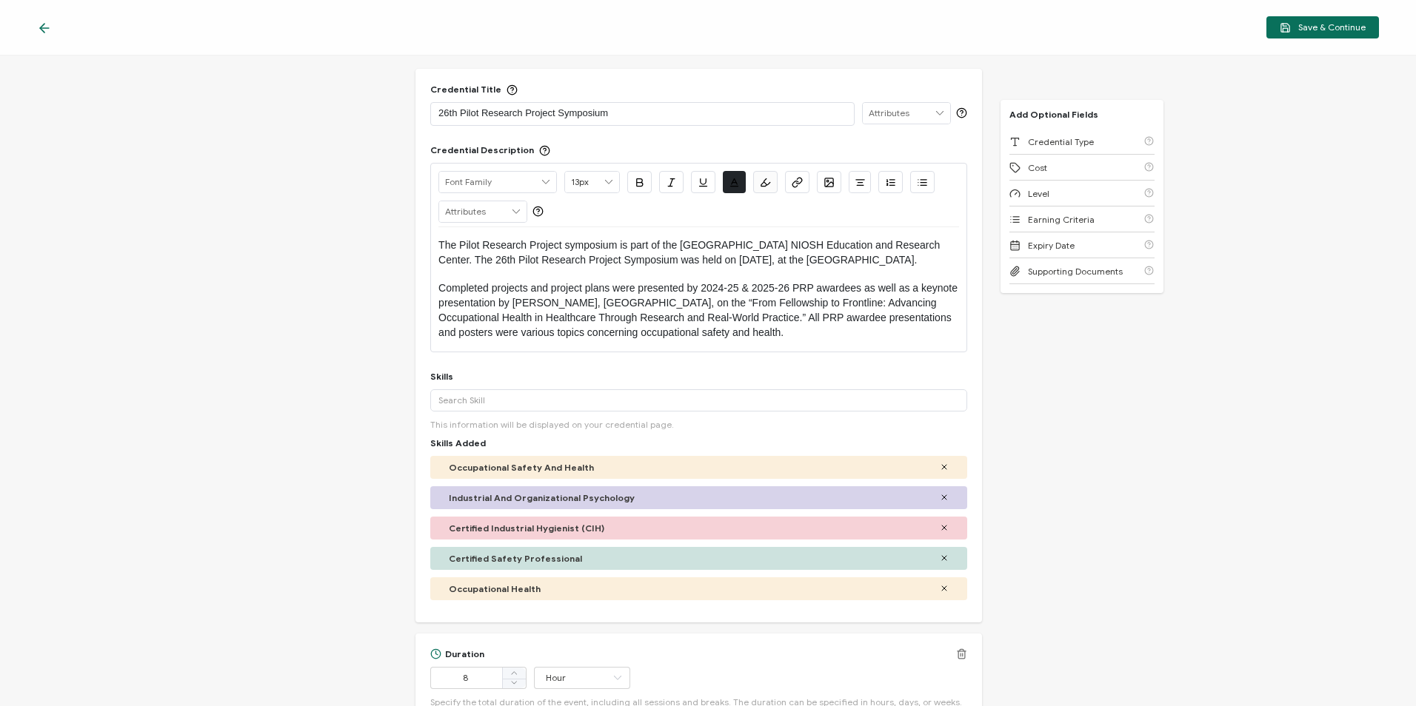
scroll to position [0, 0]
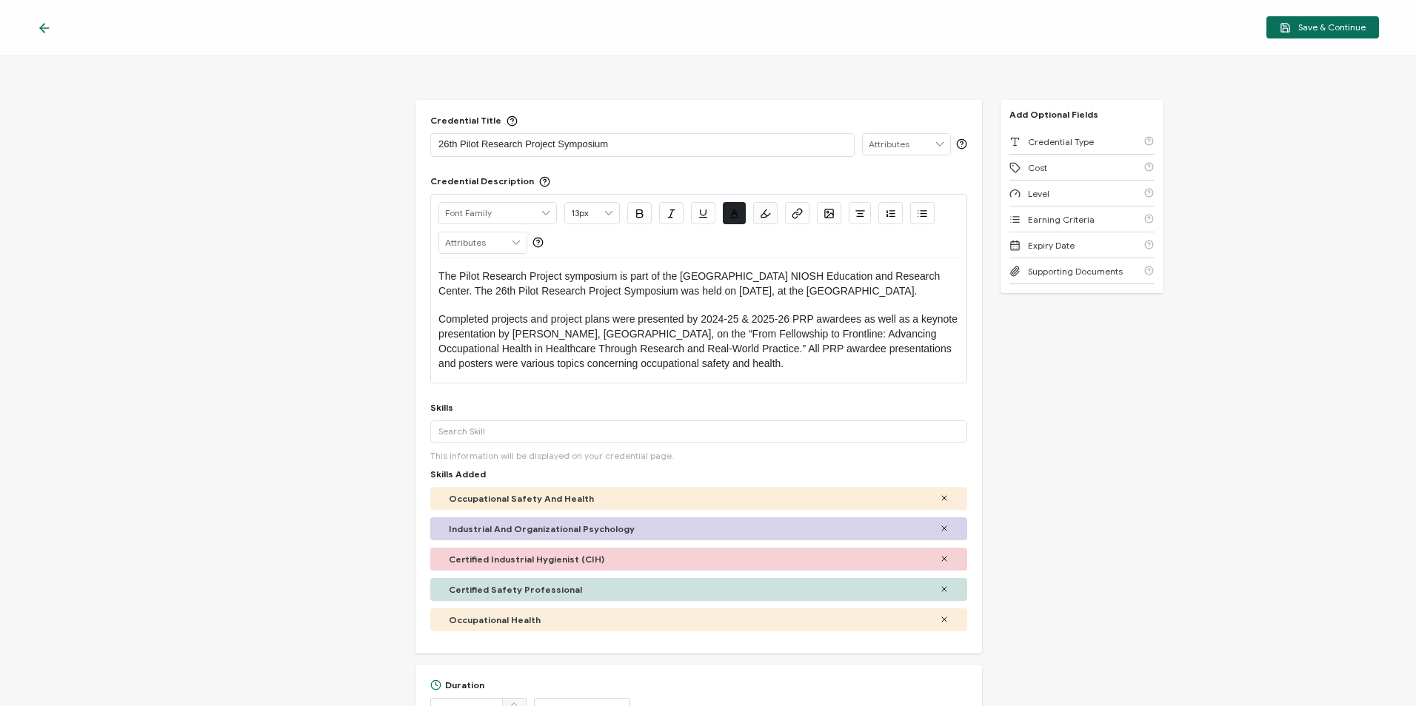
click at [1175, 323] on div "Credential Title 26th Pilot Research Project Symposium ISSUER Issuer Name Crede…" at bounding box center [708, 381] width 1416 height 651
click at [46, 28] on icon at bounding box center [44, 28] width 15 height 15
